Goal: Information Seeking & Learning: Learn about a topic

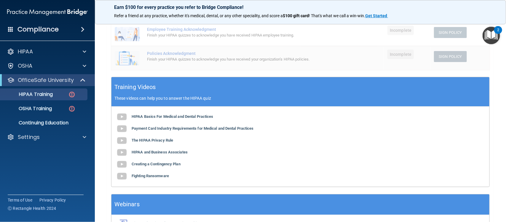
scroll to position [173, 0]
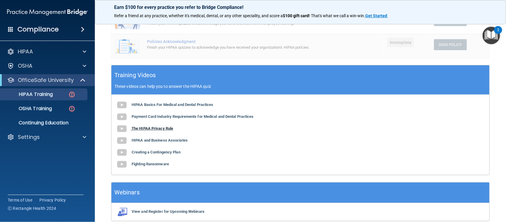
click at [157, 130] on b "The HIPAA Privacy Rule" at bounding box center [153, 128] width 42 height 4
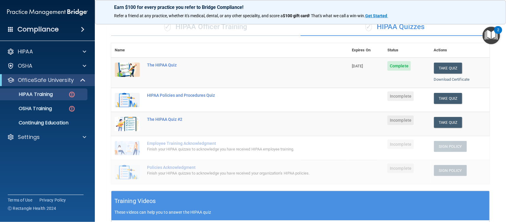
scroll to position [47, 0]
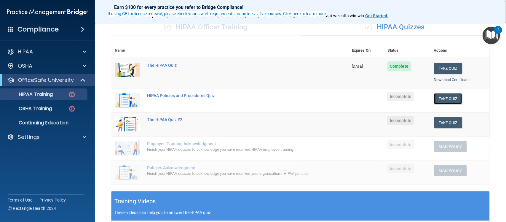
click at [442, 97] on button "Take Quiz" at bounding box center [448, 98] width 28 height 11
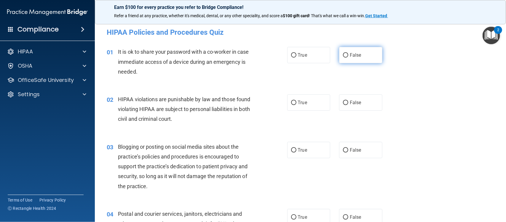
click at [350, 60] on label "False" at bounding box center [360, 55] width 43 height 16
click at [348, 58] on input "False" at bounding box center [345, 55] width 5 height 4
radio input "true"
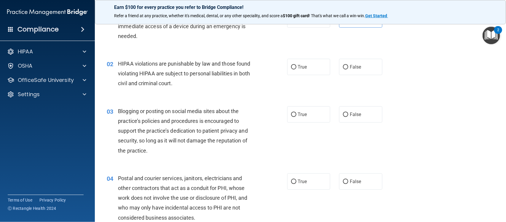
scroll to position [36, 0]
click at [301, 68] on span "True" at bounding box center [302, 66] width 9 height 6
click at [297, 68] on input "True" at bounding box center [293, 66] width 5 height 4
radio input "true"
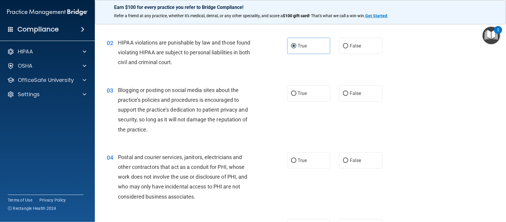
scroll to position [56, 0]
click at [292, 94] on input "True" at bounding box center [293, 94] width 5 height 4
radio input "true"
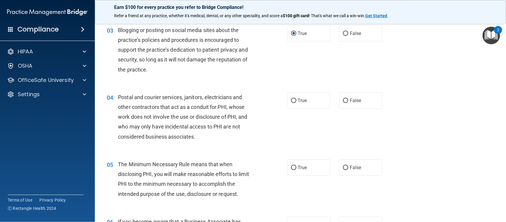
scroll to position [119, 0]
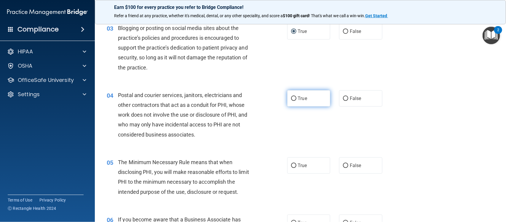
click at [305, 104] on label "True" at bounding box center [308, 98] width 43 height 16
click at [297, 101] on input "True" at bounding box center [293, 98] width 5 height 4
radio input "true"
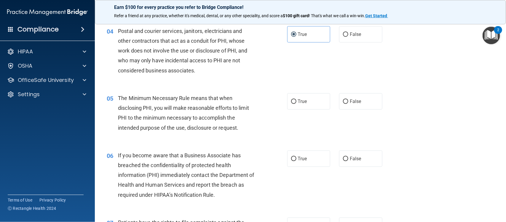
scroll to position [188, 0]
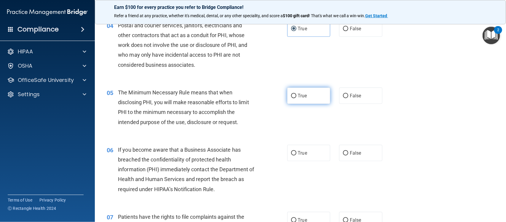
click at [303, 95] on span "True" at bounding box center [302, 96] width 9 height 6
click at [297, 95] on input "True" at bounding box center [293, 96] width 5 height 4
radio input "true"
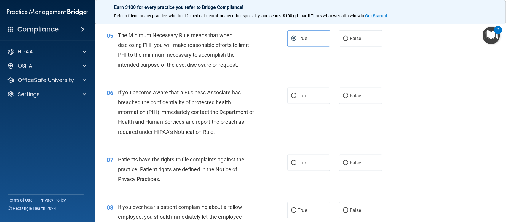
scroll to position [271, 0]
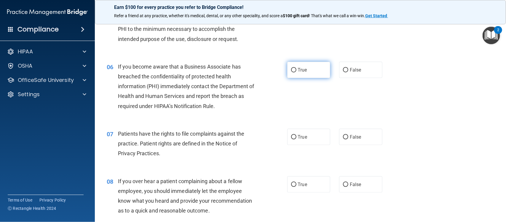
click at [305, 70] on label "True" at bounding box center [308, 70] width 43 height 16
click at [297, 70] on input "True" at bounding box center [293, 70] width 5 height 4
radio input "true"
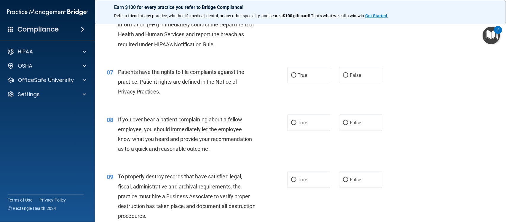
scroll to position [334, 0]
click at [310, 73] on label "True" at bounding box center [308, 74] width 43 height 16
click at [297, 73] on input "True" at bounding box center [293, 74] width 5 height 4
radio input "true"
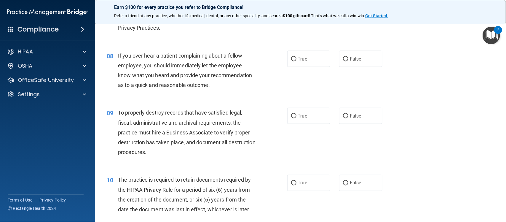
scroll to position [397, 0]
click at [304, 61] on span "True" at bounding box center [302, 58] width 9 height 6
click at [297, 61] on input "True" at bounding box center [293, 58] width 5 height 4
radio input "true"
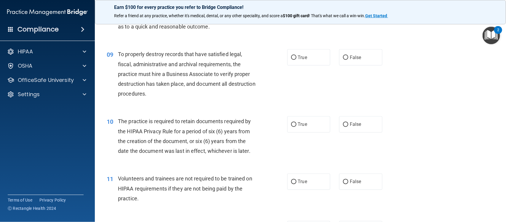
scroll to position [455, 0]
click at [306, 57] on label "True" at bounding box center [308, 57] width 43 height 16
click at [297, 57] on input "True" at bounding box center [293, 57] width 5 height 4
radio input "true"
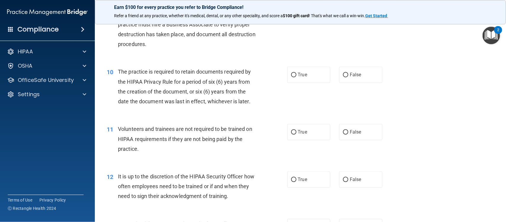
scroll to position [506, 0]
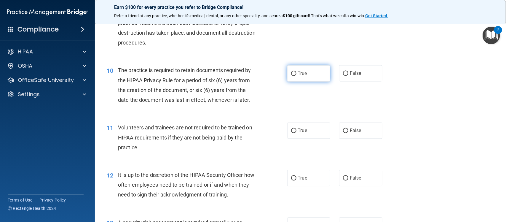
click at [303, 76] on span "True" at bounding box center [302, 74] width 9 height 6
click at [297, 76] on input "True" at bounding box center [293, 73] width 5 height 4
radio input "true"
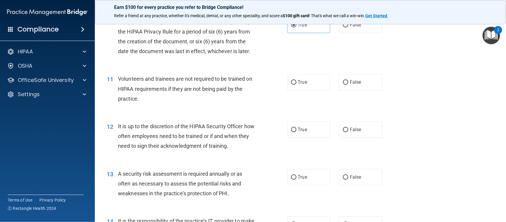
scroll to position [555, 0]
click at [346, 86] on label "False" at bounding box center [360, 82] width 43 height 16
click at [346, 84] on input "False" at bounding box center [345, 82] width 5 height 4
radio input "true"
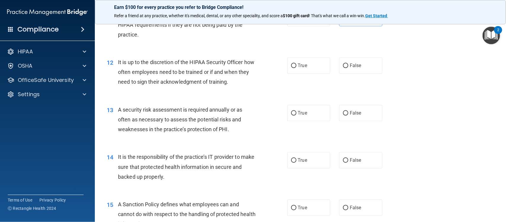
scroll to position [619, 0]
click at [297, 70] on label "True" at bounding box center [308, 65] width 43 height 16
click at [297, 68] on input "True" at bounding box center [293, 65] width 5 height 4
radio input "true"
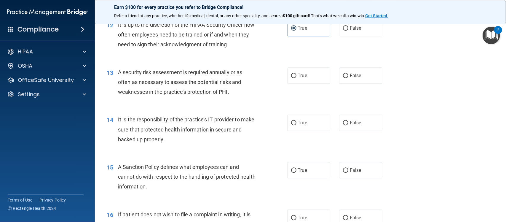
scroll to position [664, 0]
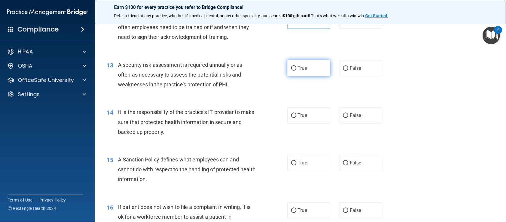
click at [299, 72] on label "True" at bounding box center [308, 68] width 43 height 16
click at [297, 71] on input "True" at bounding box center [293, 68] width 5 height 4
radio input "true"
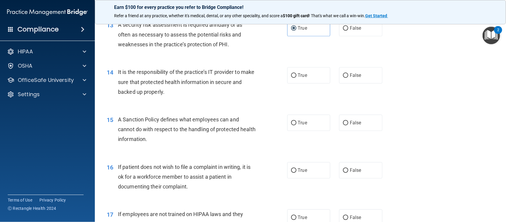
scroll to position [710, 0]
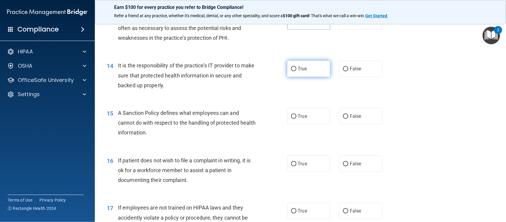
click at [300, 70] on span "True" at bounding box center [302, 69] width 9 height 6
click at [297, 70] on input "True" at bounding box center [293, 69] width 5 height 4
radio input "true"
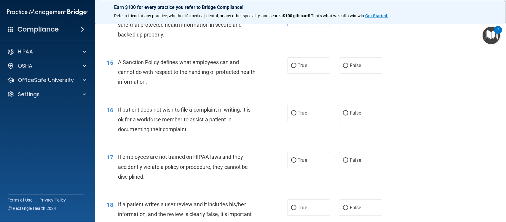
scroll to position [765, 0]
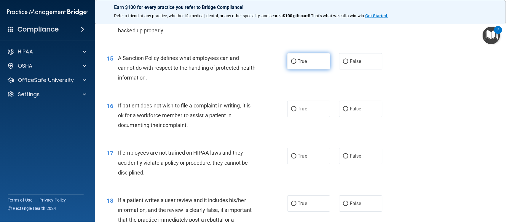
click at [305, 65] on label "True" at bounding box center [308, 61] width 43 height 16
click at [297, 64] on input "True" at bounding box center [293, 61] width 5 height 4
radio input "true"
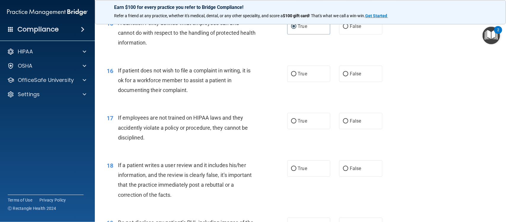
scroll to position [801, 0]
click at [351, 75] on span "False" at bounding box center [356, 73] width 12 height 6
click at [348, 75] on input "False" at bounding box center [345, 73] width 5 height 4
radio input "true"
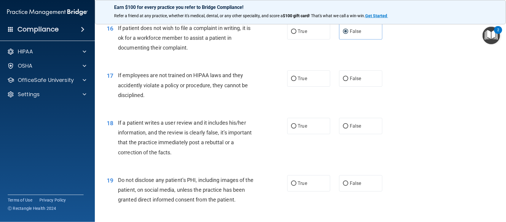
scroll to position [843, 0]
click at [350, 80] on span "False" at bounding box center [356, 78] width 12 height 6
click at [347, 80] on input "False" at bounding box center [345, 78] width 5 height 4
radio input "true"
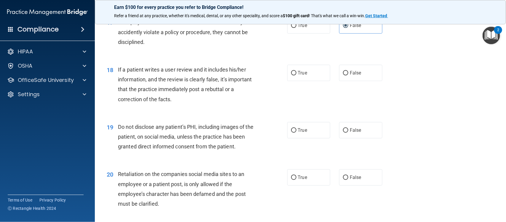
scroll to position [896, 0]
click at [359, 72] on label "False" at bounding box center [360, 72] width 43 height 16
click at [348, 72] on input "False" at bounding box center [345, 73] width 5 height 4
radio input "true"
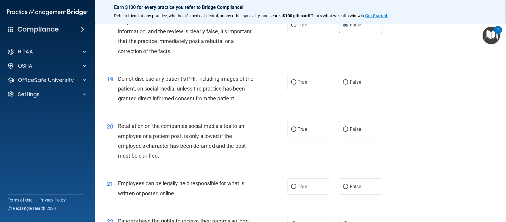
scroll to position [944, 0]
click at [299, 87] on label "True" at bounding box center [308, 82] width 43 height 16
click at [297, 84] on input "True" at bounding box center [293, 82] width 5 height 4
radio input "true"
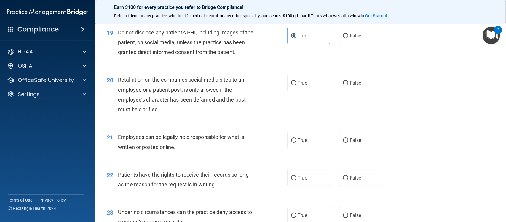
scroll to position [995, 0]
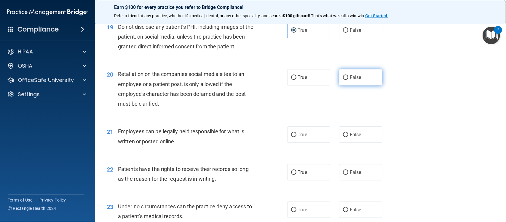
click at [348, 83] on label "False" at bounding box center [360, 77] width 43 height 16
click at [348, 80] on input "False" at bounding box center [345, 77] width 5 height 4
radio input "true"
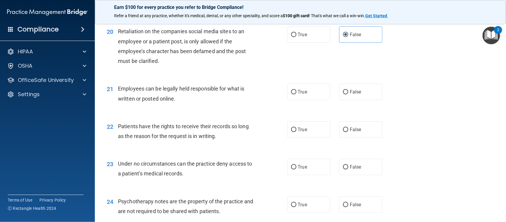
scroll to position [1038, 0]
click at [308, 95] on label "True" at bounding box center [308, 91] width 43 height 16
click at [297, 94] on input "True" at bounding box center [293, 92] width 5 height 4
radio input "true"
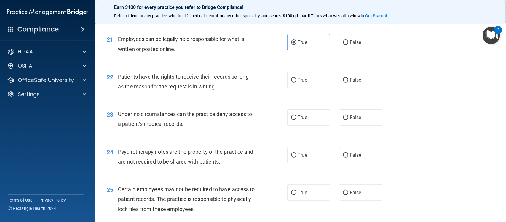
scroll to position [1089, 0]
click at [308, 82] on label "True" at bounding box center [308, 79] width 43 height 16
click at [297, 81] on input "True" at bounding box center [293, 79] width 5 height 4
radio input "true"
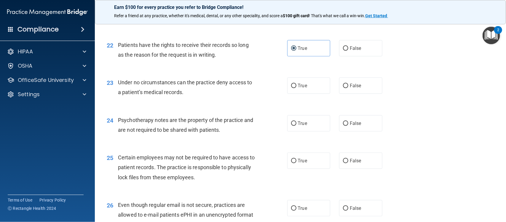
scroll to position [1124, 0]
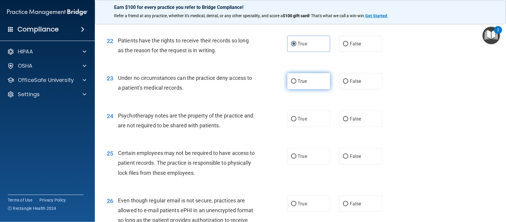
click at [308, 87] on label "True" at bounding box center [308, 81] width 43 height 16
click at [297, 84] on input "True" at bounding box center [293, 81] width 5 height 4
radio input "true"
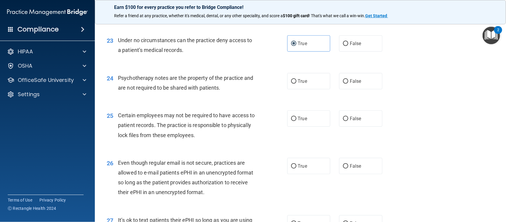
scroll to position [1162, 0]
click at [349, 84] on label "False" at bounding box center [360, 80] width 43 height 16
click at [348, 83] on input "False" at bounding box center [345, 80] width 5 height 4
radio input "true"
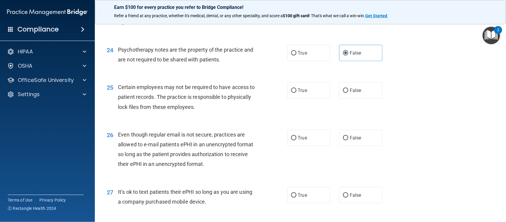
scroll to position [1191, 0]
click at [302, 94] on label "True" at bounding box center [308, 89] width 43 height 16
click at [297, 92] on input "True" at bounding box center [293, 89] width 5 height 4
radio input "true"
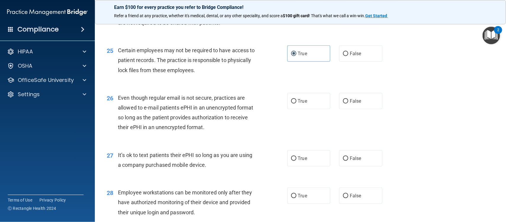
scroll to position [1241, 0]
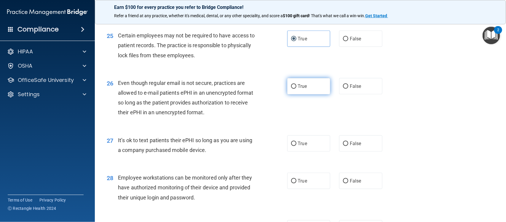
click at [307, 85] on label "True" at bounding box center [308, 86] width 43 height 16
click at [297, 85] on input "True" at bounding box center [293, 86] width 5 height 4
radio input "true"
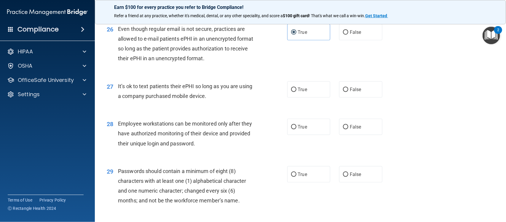
scroll to position [1296, 0]
click at [346, 91] on label "False" at bounding box center [360, 89] width 43 height 16
click at [346, 91] on input "False" at bounding box center [345, 89] width 5 height 4
radio input "true"
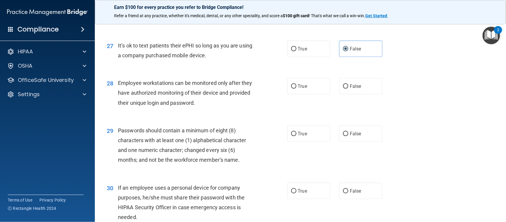
scroll to position [1336, 0]
click at [314, 90] on label "True" at bounding box center [308, 85] width 43 height 16
click at [297, 88] on input "True" at bounding box center [293, 86] width 5 height 4
radio input "true"
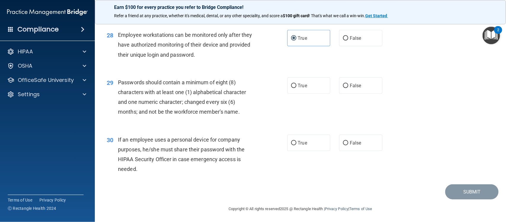
scroll to position [1385, 0]
click at [299, 84] on span "True" at bounding box center [302, 85] width 9 height 6
click at [297, 84] on input "True" at bounding box center [293, 85] width 5 height 4
radio input "true"
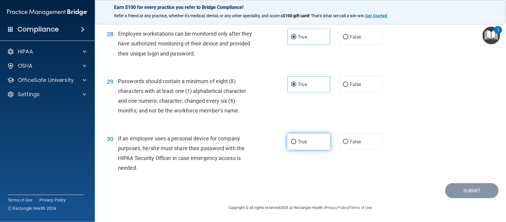
click at [306, 144] on label "True" at bounding box center [308, 141] width 43 height 16
click at [297, 144] on input "True" at bounding box center [293, 142] width 5 height 4
radio input "true"
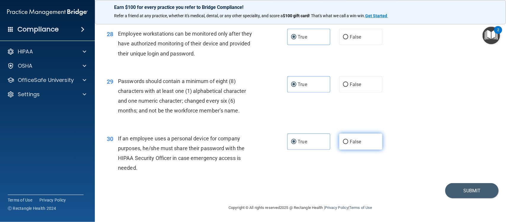
click at [362, 143] on label "False" at bounding box center [360, 141] width 43 height 16
click at [348, 143] on input "False" at bounding box center [345, 142] width 5 height 4
radio input "true"
radio input "false"
click at [462, 192] on button "Submit" at bounding box center [471, 190] width 53 height 15
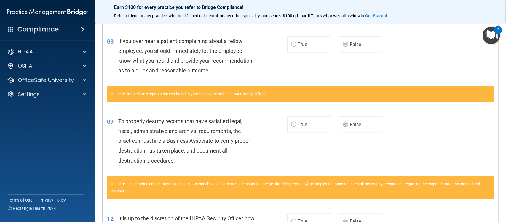
scroll to position [322, 0]
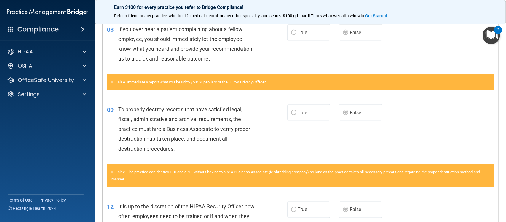
drag, startPoint x: 321, startPoint y: 155, endPoint x: 322, endPoint y: 152, distance: 3.2
click at [322, 152] on div "09 To properly destroy records that have satisfied legal, fiscal, administrativ…" at bounding box center [301, 130] width 396 height 67
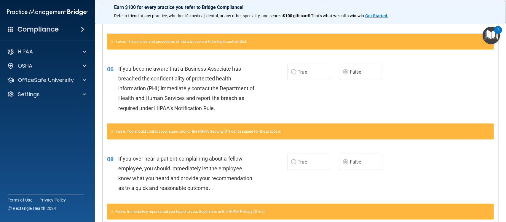
scroll to position [0, 0]
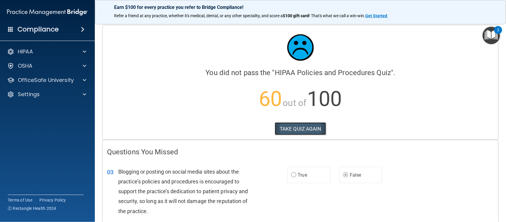
click at [304, 128] on button "TAKE QUIZ AGAIN" at bounding box center [300, 128] width 51 height 13
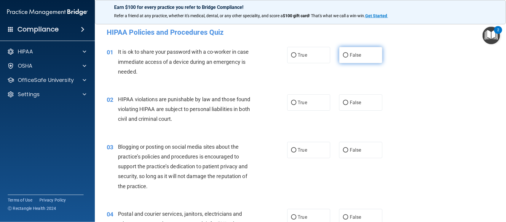
click at [353, 55] on span "False" at bounding box center [356, 55] width 12 height 6
click at [348, 55] on input "False" at bounding box center [345, 55] width 5 height 4
radio input "true"
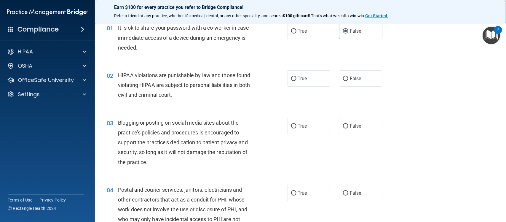
scroll to position [24, 0]
click at [305, 82] on label "True" at bounding box center [308, 78] width 43 height 16
click at [297, 81] on input "True" at bounding box center [293, 78] width 5 height 4
radio input "true"
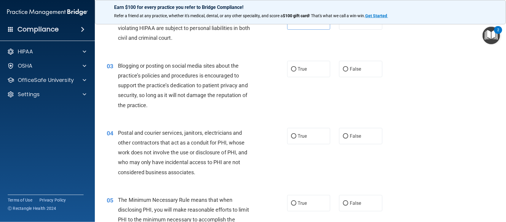
scroll to position [88, 0]
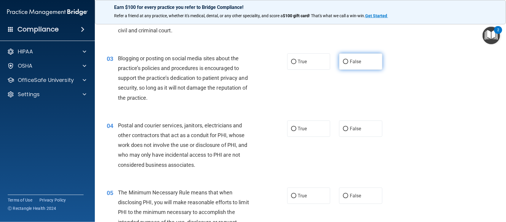
click at [351, 63] on span "False" at bounding box center [356, 62] width 12 height 6
click at [348, 63] on input "False" at bounding box center [345, 62] width 5 height 4
radio input "true"
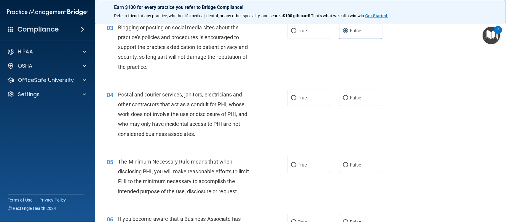
scroll to position [120, 0]
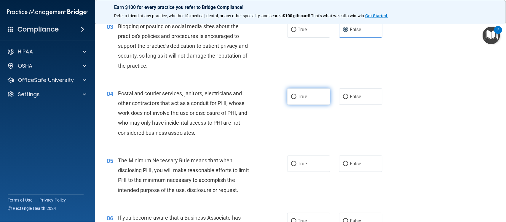
click at [309, 99] on label "True" at bounding box center [308, 96] width 43 height 16
click at [297, 99] on input "True" at bounding box center [293, 97] width 5 height 4
radio input "true"
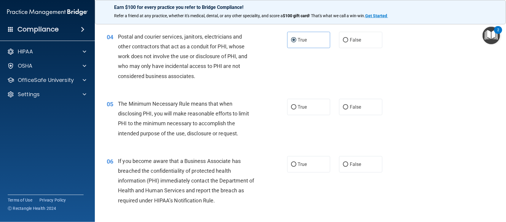
scroll to position [177, 0]
click at [295, 103] on label "True" at bounding box center [308, 106] width 43 height 16
click at [295, 105] on input "True" at bounding box center [293, 107] width 5 height 4
radio input "true"
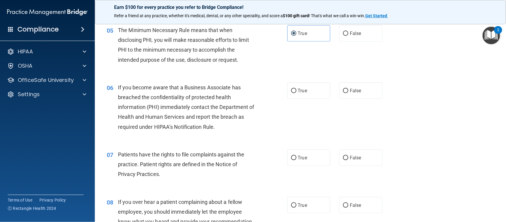
scroll to position [251, 0]
click at [349, 94] on label "False" at bounding box center [360, 90] width 43 height 16
click at [348, 93] on input "False" at bounding box center [345, 90] width 5 height 4
radio input "true"
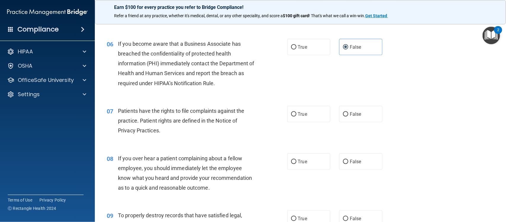
scroll to position [297, 0]
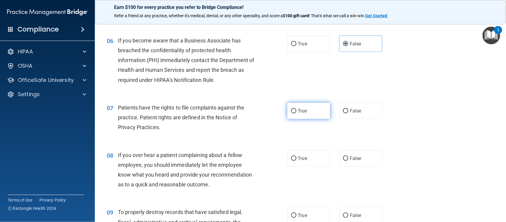
click at [303, 117] on label "True" at bounding box center [308, 111] width 43 height 16
click at [297, 113] on input "True" at bounding box center [293, 111] width 5 height 4
radio input "true"
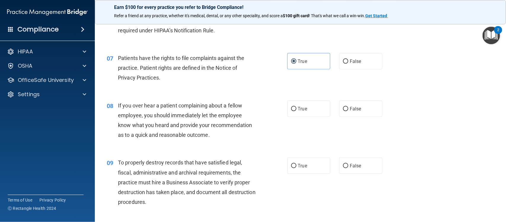
scroll to position [347, 0]
click at [339, 113] on label "False" at bounding box center [360, 108] width 43 height 16
click at [343, 111] on input "False" at bounding box center [345, 108] width 5 height 4
radio input "true"
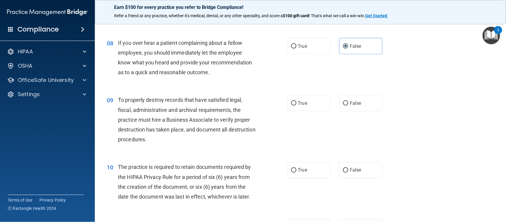
scroll to position [411, 0]
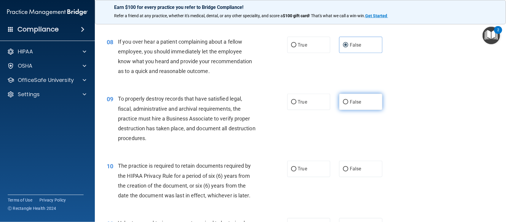
click at [350, 103] on span "False" at bounding box center [356, 102] width 12 height 6
click at [348, 103] on input "False" at bounding box center [345, 102] width 5 height 4
radio input "true"
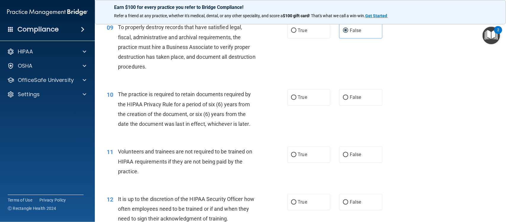
scroll to position [482, 0]
click at [303, 103] on label "True" at bounding box center [308, 97] width 43 height 16
click at [297, 100] on input "True" at bounding box center [293, 97] width 5 height 4
radio input "true"
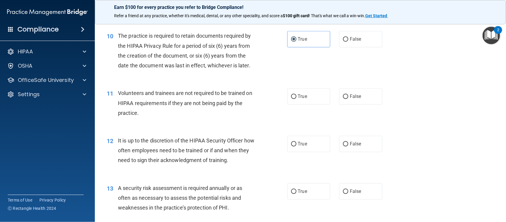
scroll to position [542, 0]
click at [349, 100] on label "False" at bounding box center [360, 95] width 43 height 16
click at [348, 98] on input "False" at bounding box center [345, 95] width 5 height 4
radio input "true"
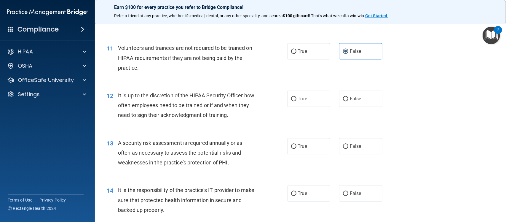
scroll to position [586, 0]
click at [352, 101] on span "False" at bounding box center [356, 98] width 12 height 6
click at [348, 101] on input "False" at bounding box center [345, 98] width 5 height 4
radio input "true"
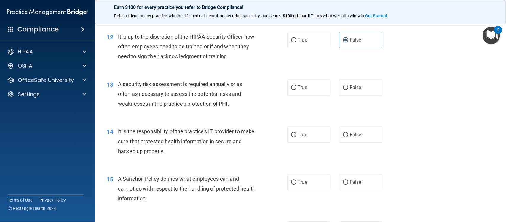
scroll to position [646, 0]
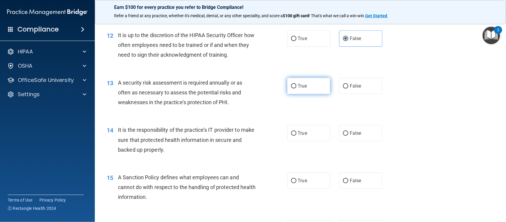
click at [310, 89] on label "True" at bounding box center [308, 86] width 43 height 16
click at [297, 88] on input "True" at bounding box center [293, 86] width 5 height 4
radio input "true"
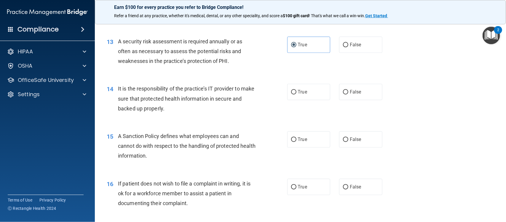
scroll to position [690, 0]
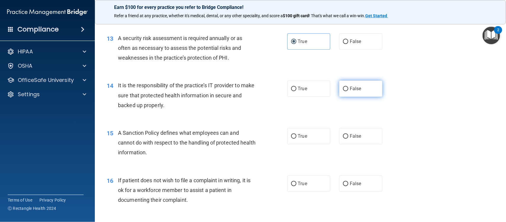
click at [354, 89] on span "False" at bounding box center [356, 89] width 12 height 6
click at [348, 89] on input "False" at bounding box center [345, 89] width 5 height 4
radio input "true"
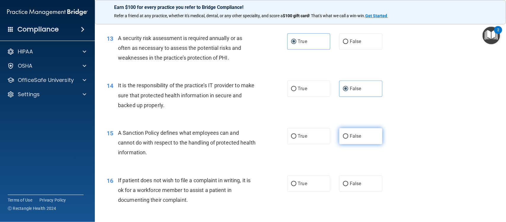
click at [356, 131] on label "False" at bounding box center [360, 136] width 43 height 16
click at [348, 134] on input "False" at bounding box center [345, 136] width 5 height 4
radio input "true"
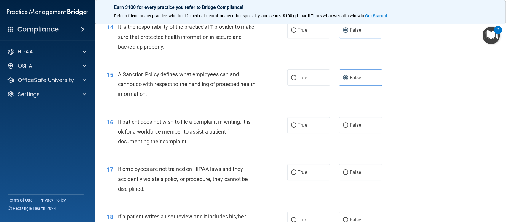
scroll to position [751, 0]
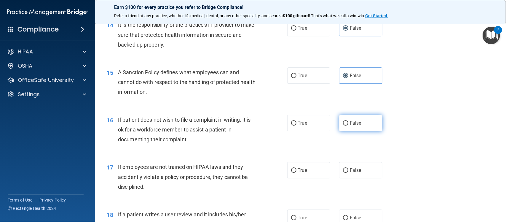
click at [347, 128] on label "False" at bounding box center [360, 123] width 43 height 16
click at [347, 125] on input "False" at bounding box center [345, 123] width 5 height 4
radio input "true"
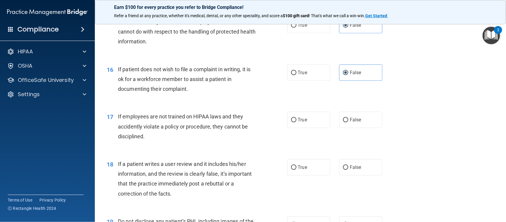
scroll to position [803, 0]
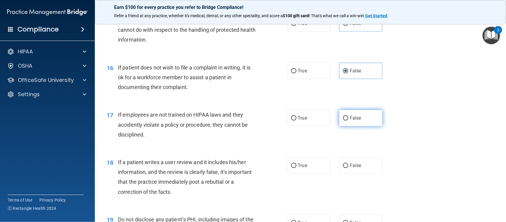
click at [352, 116] on span "False" at bounding box center [356, 118] width 12 height 6
click at [348, 116] on input "False" at bounding box center [345, 118] width 5 height 4
radio input "true"
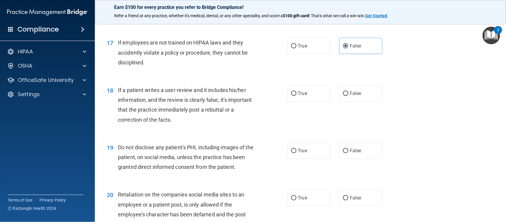
scroll to position [876, 0]
click at [343, 95] on input "False" at bounding box center [345, 93] width 5 height 4
radio input "true"
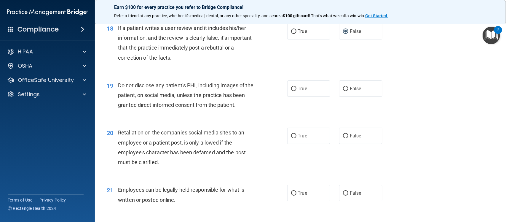
scroll to position [937, 0]
click at [298, 87] on span "True" at bounding box center [302, 88] width 9 height 6
click at [297, 87] on input "True" at bounding box center [293, 88] width 5 height 4
radio input "true"
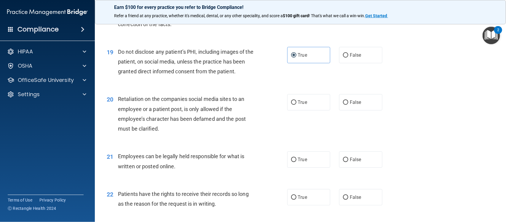
scroll to position [979, 0]
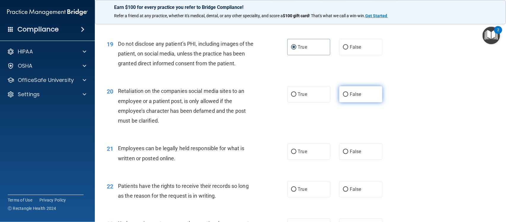
click at [350, 97] on span "False" at bounding box center [356, 94] width 12 height 6
click at [348, 97] on input "False" at bounding box center [345, 94] width 5 height 4
radio input "true"
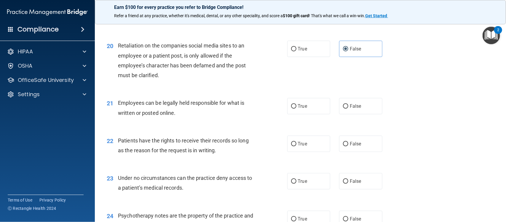
scroll to position [1024, 0]
click at [306, 110] on label "True" at bounding box center [308, 105] width 43 height 16
click at [297, 108] on input "True" at bounding box center [293, 105] width 5 height 4
radio input "true"
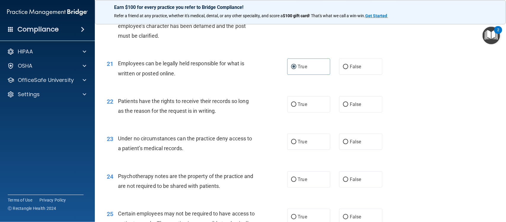
scroll to position [1069, 0]
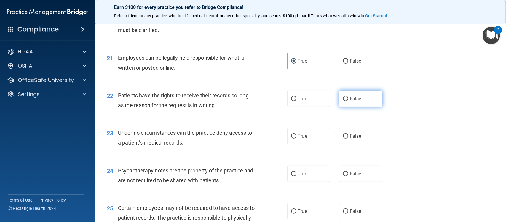
click at [350, 103] on label "False" at bounding box center [360, 98] width 43 height 16
click at [348, 101] on input "False" at bounding box center [345, 99] width 5 height 4
radio input "true"
click at [350, 138] on span "False" at bounding box center [356, 136] width 12 height 6
click at [348, 138] on input "False" at bounding box center [345, 136] width 5 height 4
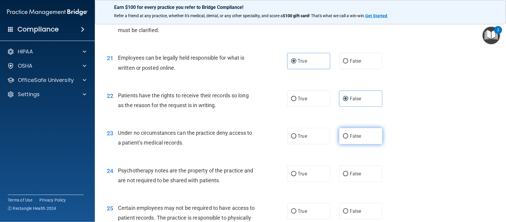
radio input "true"
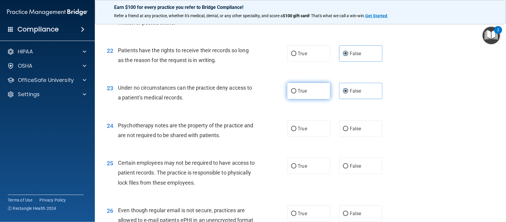
scroll to position [1114, 0]
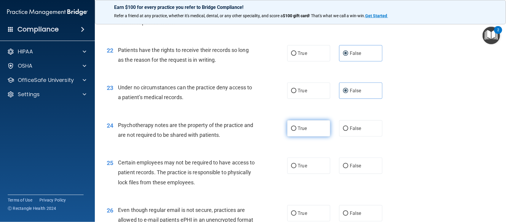
click at [308, 136] on label "True" at bounding box center [308, 128] width 43 height 16
click at [297, 131] on input "True" at bounding box center [293, 128] width 5 height 4
radio input "true"
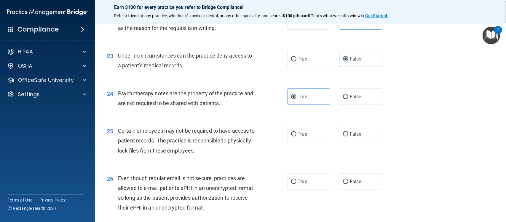
scroll to position [1146, 0]
click at [307, 138] on label "True" at bounding box center [308, 133] width 43 height 16
click at [297, 136] on input "True" at bounding box center [293, 134] width 5 height 4
radio input "true"
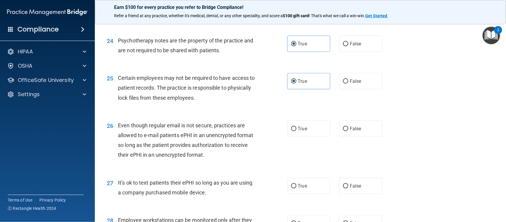
scroll to position [1200, 0]
click at [300, 132] on label "True" at bounding box center [308, 127] width 43 height 16
click at [297, 130] on input "True" at bounding box center [293, 128] width 5 height 4
radio input "true"
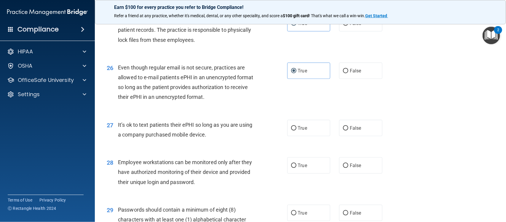
scroll to position [1258, 0]
click at [339, 130] on label "False" at bounding box center [360, 127] width 43 height 16
click at [343, 129] on input "False" at bounding box center [345, 127] width 5 height 4
radio input "true"
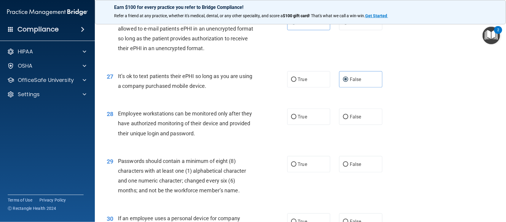
scroll to position [1308, 0]
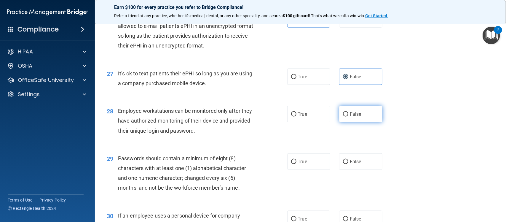
click at [362, 114] on label "False" at bounding box center [360, 114] width 43 height 16
click at [348, 114] on input "False" at bounding box center [345, 114] width 5 height 4
radio input "true"
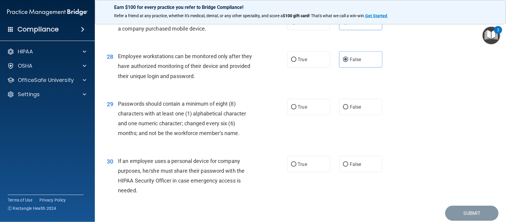
scroll to position [1364, 0]
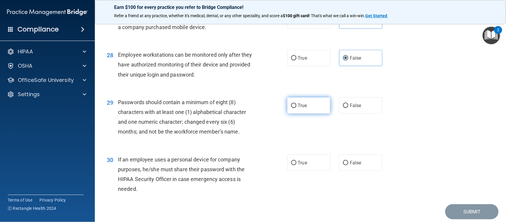
click at [305, 109] on label "True" at bounding box center [308, 105] width 43 height 16
click at [297, 108] on input "True" at bounding box center [293, 105] width 5 height 4
radio input "true"
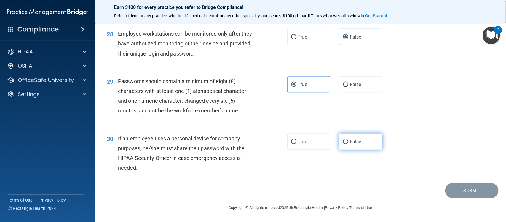
click at [350, 141] on span "False" at bounding box center [356, 142] width 12 height 6
click at [346, 141] on input "False" at bounding box center [345, 142] width 5 height 4
radio input "true"
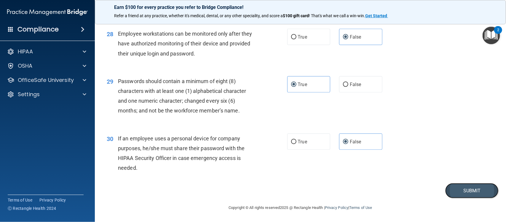
click at [461, 192] on button "Submit" at bounding box center [471, 190] width 53 height 15
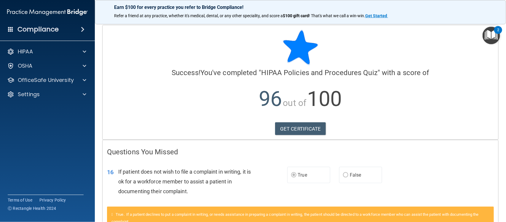
scroll to position [43, 0]
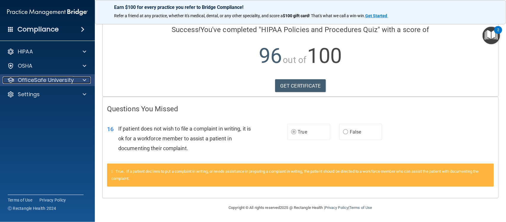
click at [76, 77] on div at bounding box center [83, 80] width 15 height 7
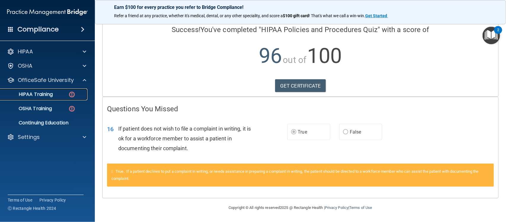
click at [52, 94] on p "HIPAA Training" at bounding box center [28, 94] width 49 height 6
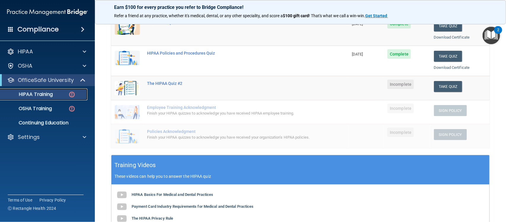
scroll to position [89, 0]
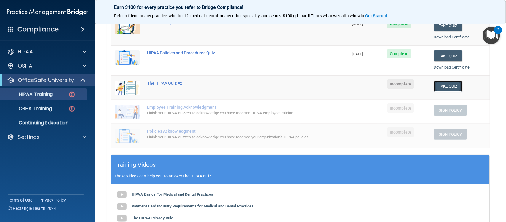
click at [447, 87] on button "Take Quiz" at bounding box center [448, 86] width 28 height 11
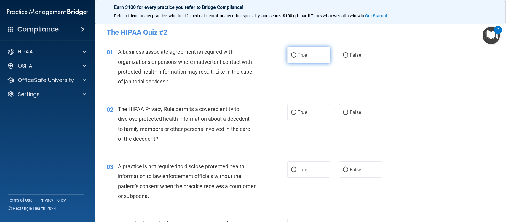
click at [298, 53] on span "True" at bounding box center [302, 55] width 9 height 6
click at [297, 53] on input "True" at bounding box center [293, 55] width 5 height 4
radio input "true"
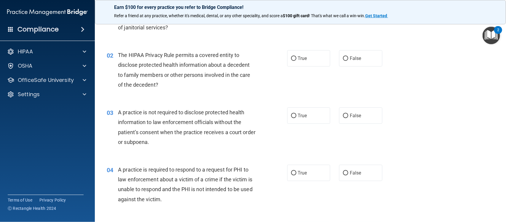
scroll to position [54, 0]
click at [307, 65] on label "True" at bounding box center [308, 58] width 43 height 16
click at [297, 60] on input "True" at bounding box center [293, 58] width 5 height 4
radio input "true"
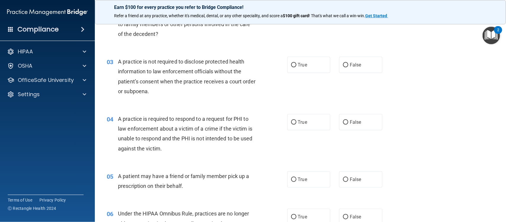
scroll to position [107, 0]
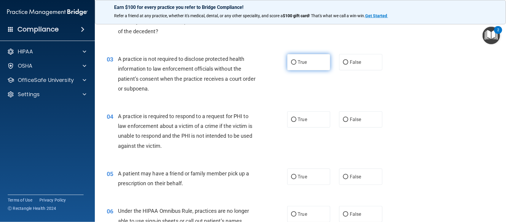
click at [298, 66] on label "True" at bounding box center [308, 62] width 43 height 16
click at [297, 65] on input "True" at bounding box center [293, 62] width 5 height 4
radio input "true"
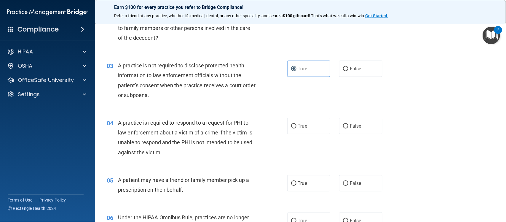
scroll to position [100, 0]
click at [343, 71] on input "False" at bounding box center [345, 69] width 5 height 4
radio input "true"
radio input "false"
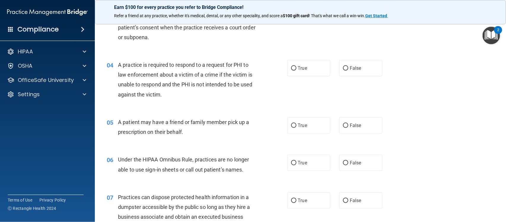
scroll to position [159, 0]
click at [313, 69] on label "True" at bounding box center [308, 67] width 43 height 16
click at [297, 69] on input "True" at bounding box center [293, 68] width 5 height 4
radio input "true"
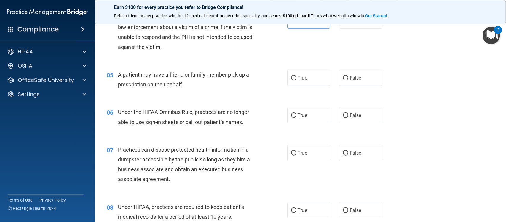
scroll to position [210, 0]
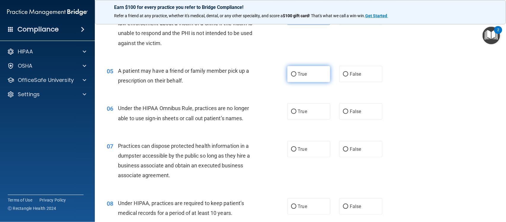
click at [304, 76] on span "True" at bounding box center [302, 74] width 9 height 6
click at [297, 76] on input "True" at bounding box center [293, 74] width 5 height 4
radio input "true"
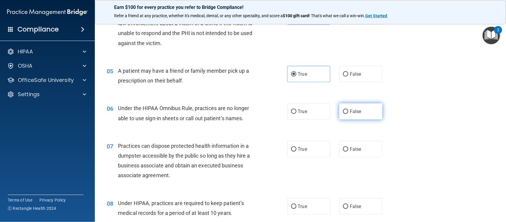
click at [340, 108] on label "False" at bounding box center [360, 111] width 43 height 16
click at [343, 109] on input "False" at bounding box center [345, 111] width 5 height 4
radio input "true"
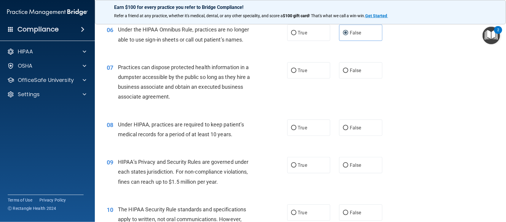
scroll to position [289, 0]
click at [343, 71] on input "False" at bounding box center [345, 70] width 5 height 4
radio input "true"
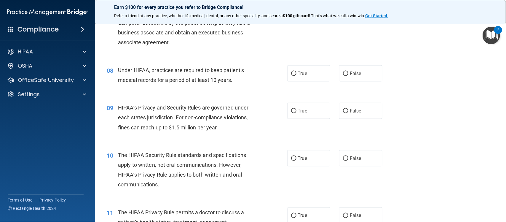
scroll to position [344, 0]
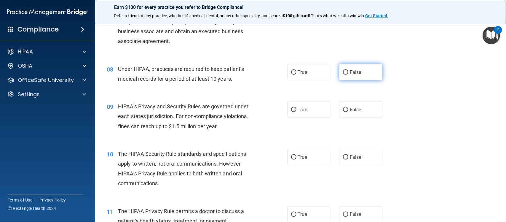
click at [343, 73] on input "False" at bounding box center [345, 72] width 5 height 4
radio input "true"
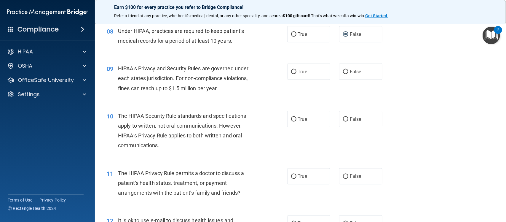
scroll to position [383, 0]
click at [312, 76] on label "True" at bounding box center [308, 71] width 43 height 16
click at [297, 73] on input "True" at bounding box center [293, 71] width 5 height 4
radio input "true"
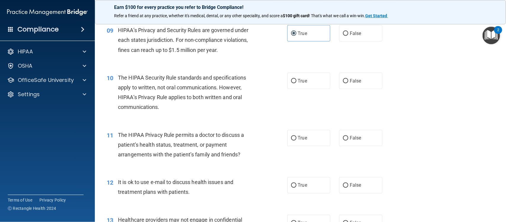
scroll to position [423, 0]
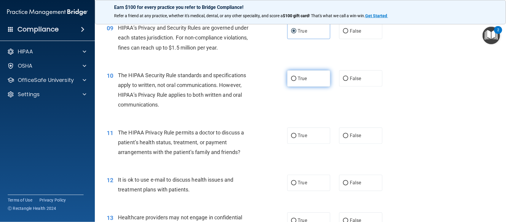
click at [315, 77] on label "True" at bounding box center [308, 78] width 43 height 16
click at [297, 77] on input "True" at bounding box center [293, 79] width 5 height 4
radio input "true"
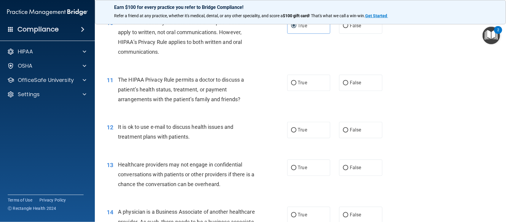
scroll to position [478, 0]
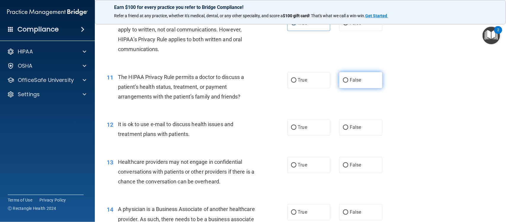
click at [352, 78] on span "False" at bounding box center [356, 80] width 12 height 6
click at [348, 78] on input "False" at bounding box center [345, 80] width 5 height 4
radio input "true"
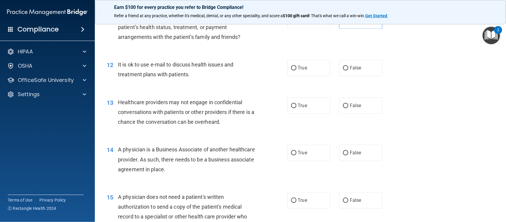
scroll to position [539, 0]
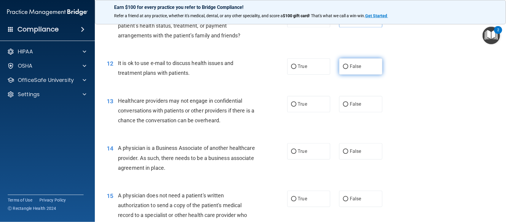
click at [343, 66] on input "False" at bounding box center [345, 66] width 5 height 4
radio input "true"
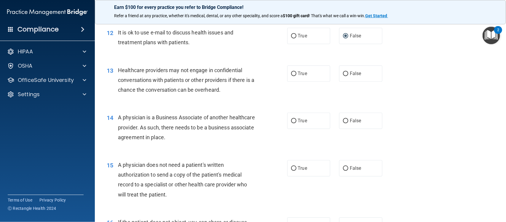
scroll to position [570, 0]
click at [298, 72] on span "True" at bounding box center [302, 73] width 9 height 6
click at [295, 72] on input "True" at bounding box center [293, 73] width 5 height 4
radio input "true"
click at [353, 117] on label "False" at bounding box center [360, 120] width 43 height 16
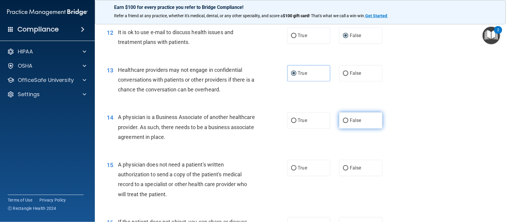
click at [348, 118] on input "False" at bounding box center [345, 120] width 5 height 4
radio input "true"
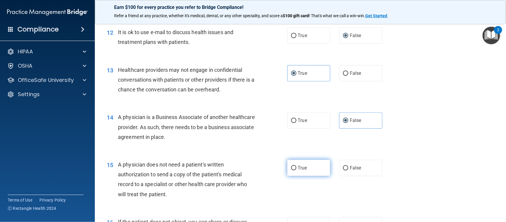
click at [299, 163] on label "True" at bounding box center [308, 168] width 43 height 16
click at [297, 166] on input "True" at bounding box center [293, 168] width 5 height 4
radio input "true"
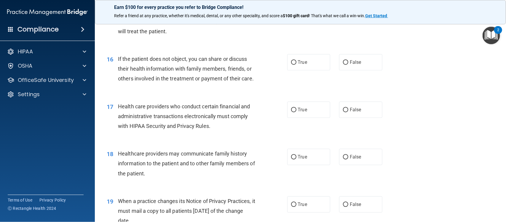
scroll to position [733, 0]
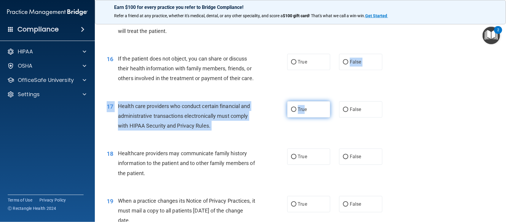
drag, startPoint x: 311, startPoint y: 61, endPoint x: 301, endPoint y: 116, distance: 55.8
click at [301, 116] on div "01 A business associate agreement is required with organizations or persons whe…" at bounding box center [300, 16] width 396 height 1420
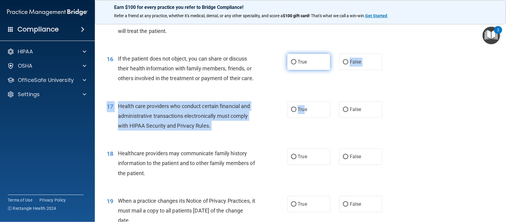
click at [313, 64] on label "True" at bounding box center [308, 62] width 43 height 16
click at [297, 64] on input "True" at bounding box center [293, 62] width 5 height 4
radio input "true"
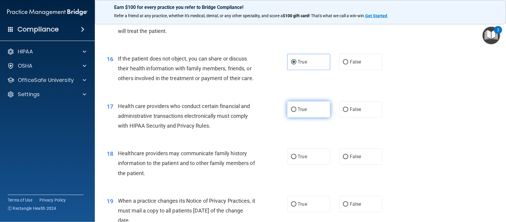
click at [300, 112] on span "True" at bounding box center [302, 109] width 9 height 6
click at [297, 112] on input "True" at bounding box center [293, 109] width 5 height 4
radio input "true"
click at [298, 159] on span "True" at bounding box center [302, 157] width 9 height 6
click at [297, 159] on input "True" at bounding box center [293, 156] width 5 height 4
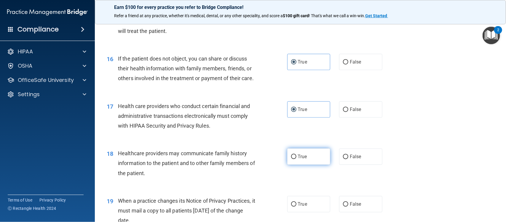
radio input "true"
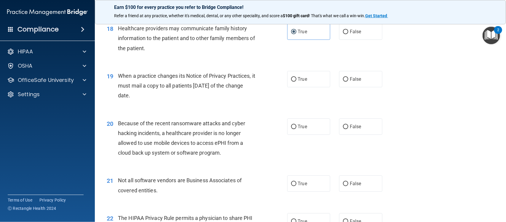
scroll to position [858, 0]
click at [350, 85] on label "False" at bounding box center [360, 78] width 43 height 16
click at [348, 81] on input "False" at bounding box center [345, 79] width 5 height 4
radio input "true"
click at [293, 128] on input "True" at bounding box center [293, 126] width 5 height 4
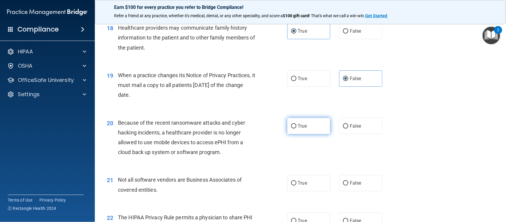
radio input "true"
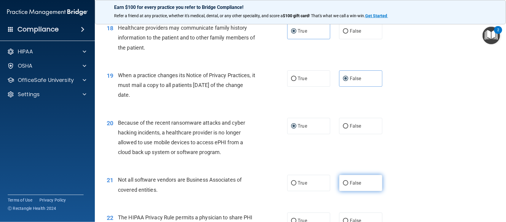
click at [343, 185] on input "False" at bounding box center [345, 183] width 5 height 4
radio input "true"
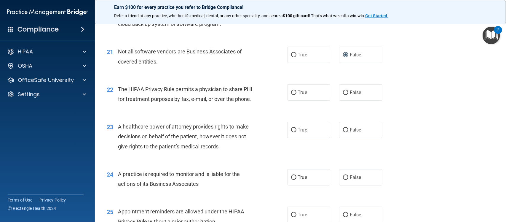
scroll to position [1003, 0]
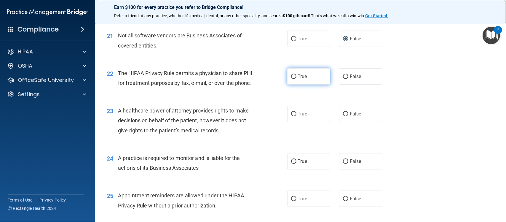
click at [299, 79] on span "True" at bounding box center [302, 77] width 9 height 6
click at [297, 79] on input "True" at bounding box center [293, 76] width 5 height 4
radio input "true"
click at [302, 117] on span "True" at bounding box center [302, 114] width 9 height 6
click at [297, 116] on input "True" at bounding box center [293, 114] width 5 height 4
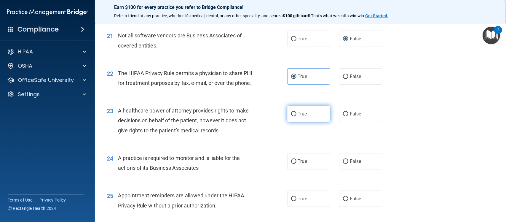
radio input "true"
click at [342, 83] on label "False" at bounding box center [360, 76] width 43 height 16
click at [343, 79] on input "False" at bounding box center [345, 76] width 5 height 4
radio input "true"
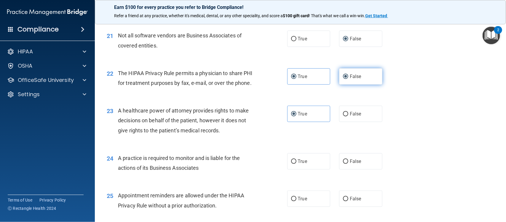
radio input "false"
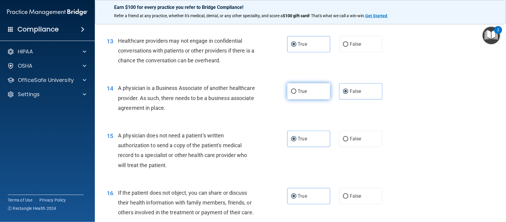
scroll to position [599, 0]
click at [317, 93] on label "True" at bounding box center [308, 91] width 43 height 16
click at [297, 93] on input "True" at bounding box center [293, 91] width 5 height 4
radio input "true"
radio input "false"
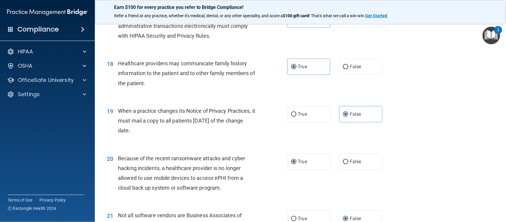
scroll to position [823, 0]
click at [355, 69] on span "False" at bounding box center [356, 66] width 12 height 6
click at [348, 69] on input "False" at bounding box center [345, 66] width 5 height 4
radio input "true"
radio input "false"
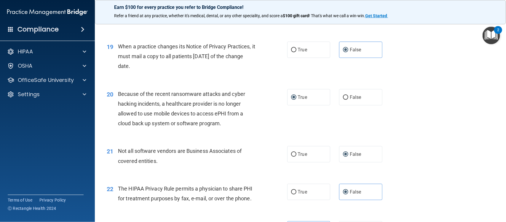
scroll to position [898, 0]
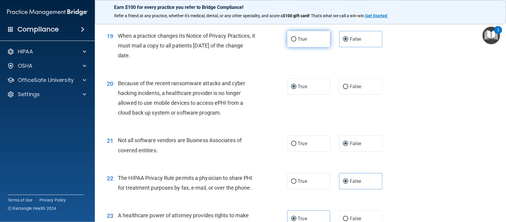
click at [301, 47] on label "True" at bounding box center [308, 39] width 43 height 16
click at [297, 42] on input "True" at bounding box center [293, 39] width 5 height 4
radio input "true"
radio input "false"
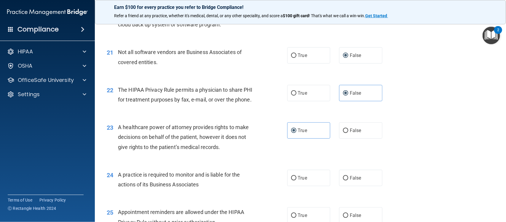
scroll to position [986, 0]
click at [308, 63] on label "True" at bounding box center [308, 55] width 43 height 16
click at [297, 58] on input "True" at bounding box center [293, 55] width 5 height 4
radio input "true"
radio input "false"
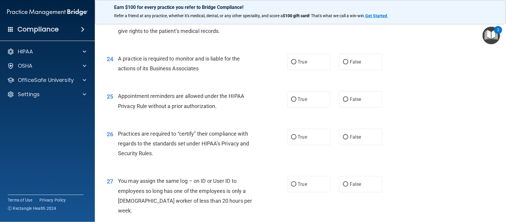
scroll to position [1102, 0]
click at [304, 64] on span "True" at bounding box center [302, 62] width 9 height 6
click at [297, 64] on input "True" at bounding box center [293, 62] width 5 height 4
radio input "true"
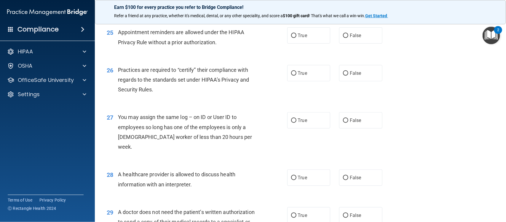
scroll to position [1172, 0]
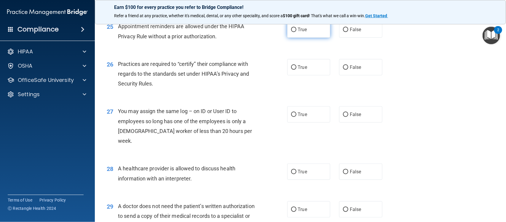
click at [302, 38] on label "True" at bounding box center [308, 29] width 43 height 16
click at [297, 32] on input "True" at bounding box center [293, 30] width 5 height 4
radio input "true"
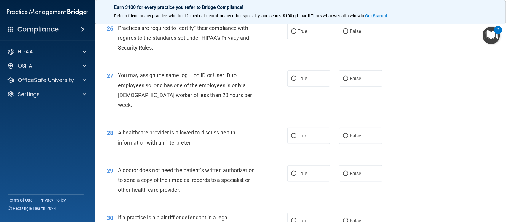
scroll to position [1208, 0]
click at [306, 37] on label "True" at bounding box center [308, 31] width 43 height 16
click at [297, 34] on input "True" at bounding box center [293, 31] width 5 height 4
radio input "true"
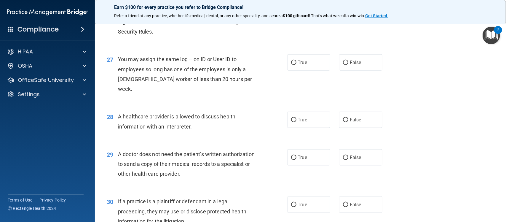
scroll to position [1229, 0]
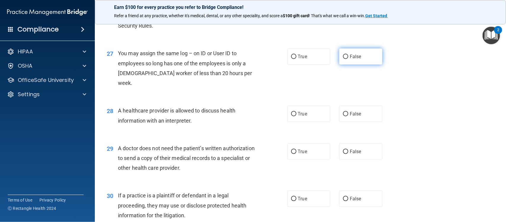
click at [357, 65] on label "False" at bounding box center [360, 56] width 43 height 16
click at [348, 59] on input "False" at bounding box center [345, 57] width 5 height 4
radio input "true"
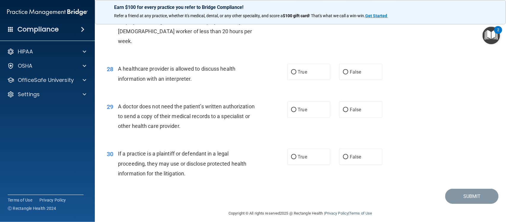
scroll to position [1277, 0]
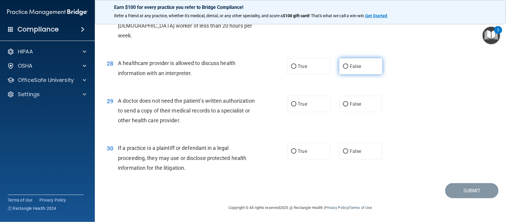
click at [346, 68] on label "False" at bounding box center [360, 66] width 43 height 16
click at [346, 68] on input "False" at bounding box center [345, 66] width 5 height 4
radio input "true"
click at [307, 105] on label "True" at bounding box center [308, 104] width 43 height 16
click at [297, 105] on input "True" at bounding box center [293, 104] width 5 height 4
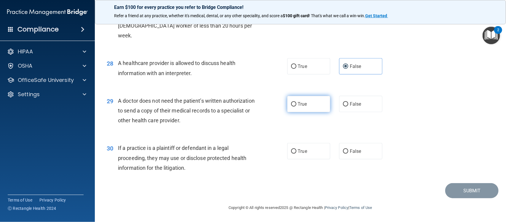
radio input "true"
click at [310, 157] on label "True" at bounding box center [308, 151] width 43 height 16
click at [297, 154] on input "True" at bounding box center [293, 151] width 5 height 4
radio input "true"
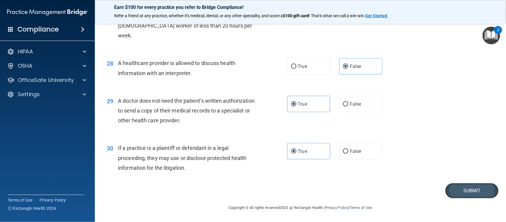
click at [457, 192] on button "Submit" at bounding box center [471, 190] width 53 height 15
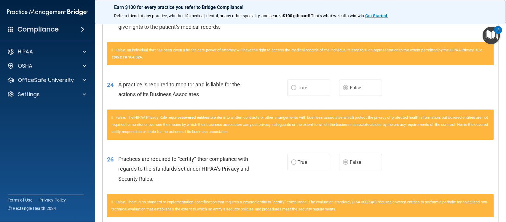
scroll to position [874, 0]
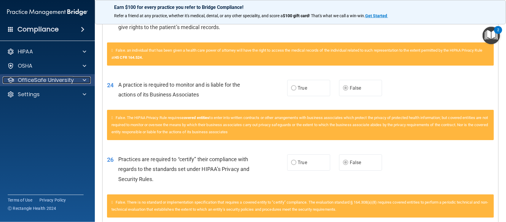
click at [66, 80] on p "OfficeSafe University" at bounding box center [46, 80] width 56 height 7
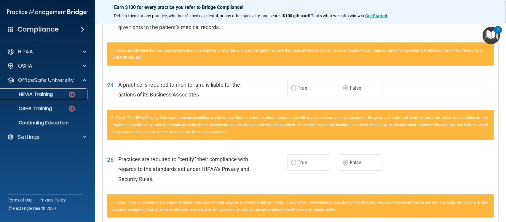
click at [58, 94] on div "HIPAA Training" at bounding box center [44, 94] width 81 height 6
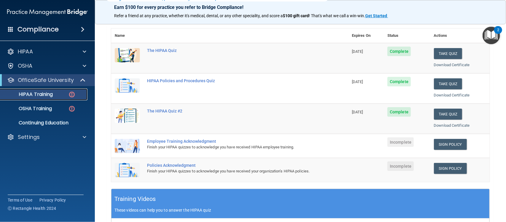
scroll to position [62, 0]
click at [439, 144] on link "Sign Policy" at bounding box center [450, 143] width 33 height 11
click at [447, 167] on link "Sign Policy" at bounding box center [450, 167] width 33 height 11
click at [58, 91] on link "HIPAA Training" at bounding box center [40, 94] width 93 height 12
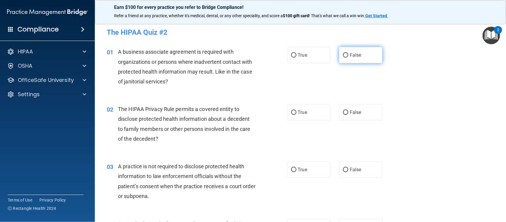
click at [348, 59] on label "False" at bounding box center [360, 55] width 43 height 16
click at [348, 58] on input "False" at bounding box center [345, 55] width 5 height 4
radio input "true"
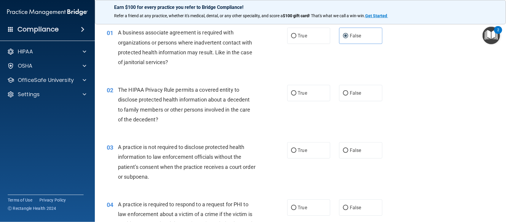
scroll to position [33, 0]
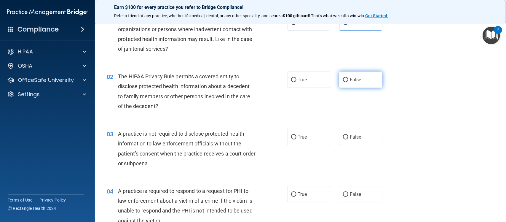
click at [350, 80] on span "False" at bounding box center [356, 80] width 12 height 6
click at [348, 80] on input "False" at bounding box center [345, 80] width 5 height 4
radio input "true"
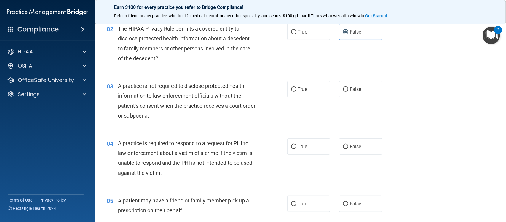
scroll to position [81, 0]
click at [339, 87] on label "False" at bounding box center [360, 89] width 43 height 16
click at [343, 87] on input "False" at bounding box center [345, 89] width 5 height 4
radio input "true"
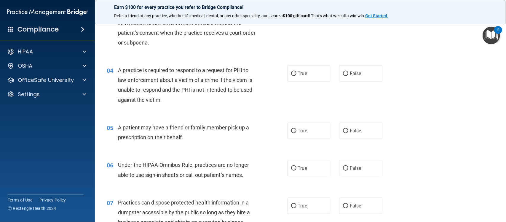
scroll to position [154, 0]
click at [307, 75] on label "True" at bounding box center [308, 73] width 43 height 16
click at [297, 75] on input "True" at bounding box center [293, 73] width 5 height 4
radio input "true"
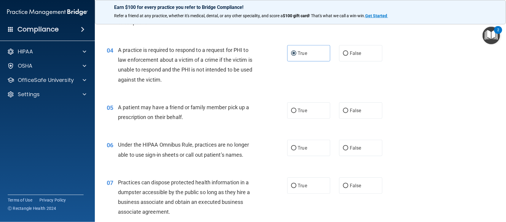
scroll to position [174, 0]
click at [294, 110] on label "True" at bounding box center [308, 110] width 43 height 16
click at [294, 110] on input "True" at bounding box center [293, 110] width 5 height 4
radio input "true"
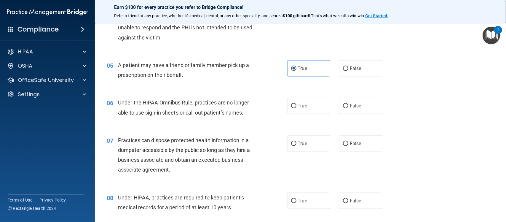
scroll to position [217, 0]
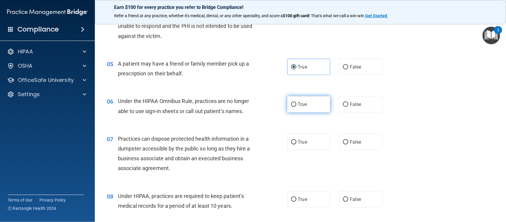
click at [321, 108] on label "True" at bounding box center [308, 104] width 43 height 16
click at [297, 107] on input "True" at bounding box center [293, 104] width 5 height 4
radio input "true"
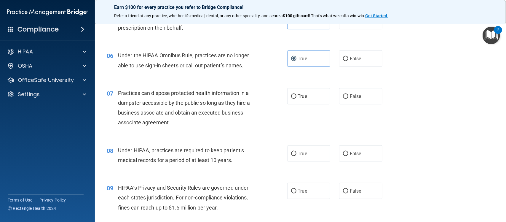
scroll to position [263, 0]
click at [348, 99] on label "False" at bounding box center [360, 95] width 43 height 16
click at [348, 98] on input "False" at bounding box center [345, 96] width 5 height 4
radio input "true"
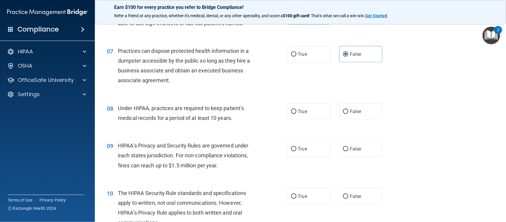
scroll to position [305, 0]
click at [350, 109] on span "False" at bounding box center [356, 111] width 12 height 6
click at [348, 109] on input "False" at bounding box center [345, 111] width 5 height 4
radio input "true"
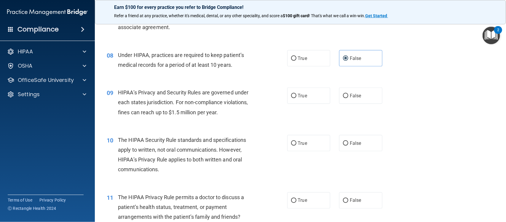
scroll to position [358, 0]
click at [350, 96] on span "False" at bounding box center [356, 96] width 12 height 6
click at [347, 96] on input "False" at bounding box center [345, 95] width 5 height 4
radio input "true"
click at [292, 143] on input "True" at bounding box center [293, 143] width 5 height 4
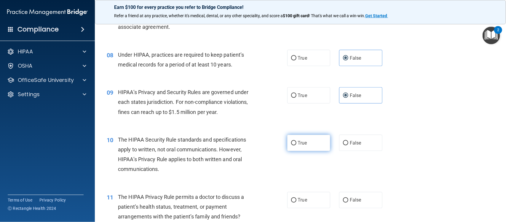
radio input "true"
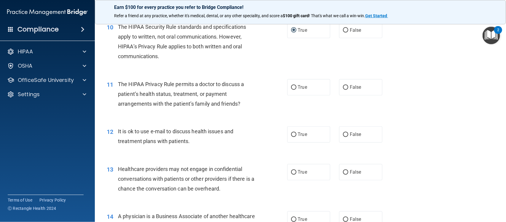
scroll to position [471, 0]
click at [298, 85] on span "True" at bounding box center [302, 87] width 9 height 6
click at [297, 85] on input "True" at bounding box center [293, 87] width 5 height 4
radio input "true"
click at [306, 133] on label "True" at bounding box center [308, 134] width 43 height 16
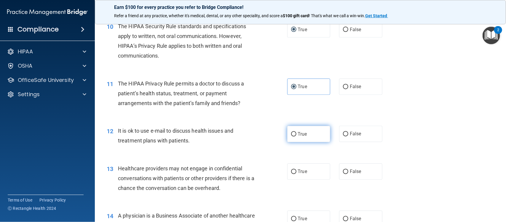
click at [297, 133] on input "True" at bounding box center [293, 134] width 5 height 4
radio input "true"
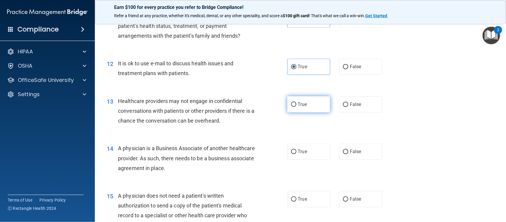
scroll to position [539, 0]
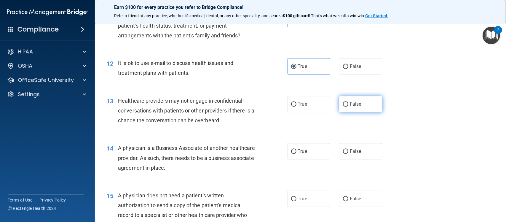
click at [352, 109] on label "False" at bounding box center [360, 104] width 43 height 16
click at [348, 106] on input "False" at bounding box center [345, 104] width 5 height 4
radio input "true"
click at [352, 150] on span "False" at bounding box center [356, 151] width 12 height 6
click at [348, 150] on input "False" at bounding box center [345, 151] width 5 height 4
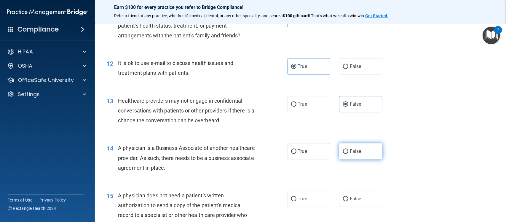
radio input "true"
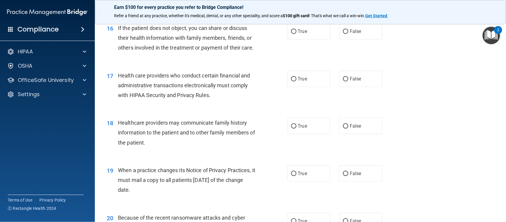
scroll to position [764, 0]
click at [350, 175] on span "False" at bounding box center [356, 173] width 12 height 6
click at [348, 175] on input "False" at bounding box center [345, 172] width 5 height 4
radio input "true"
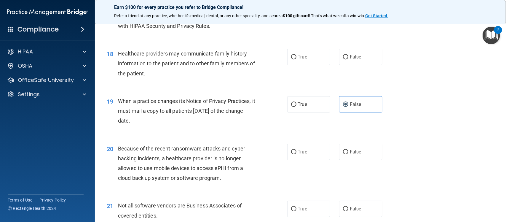
scroll to position [833, 0]
click at [351, 159] on label "False" at bounding box center [360, 151] width 43 height 16
click at [348, 154] on input "False" at bounding box center [345, 151] width 5 height 4
radio input "true"
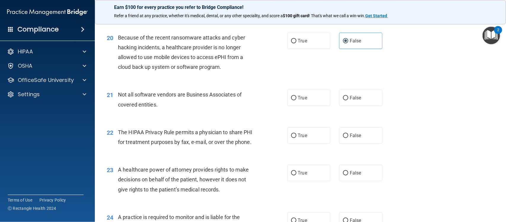
scroll to position [944, 0]
click at [310, 143] on label "True" at bounding box center [308, 135] width 43 height 16
click at [297, 138] on input "True" at bounding box center [293, 135] width 5 height 4
radio input "true"
click at [350, 175] on span "False" at bounding box center [356, 173] width 12 height 6
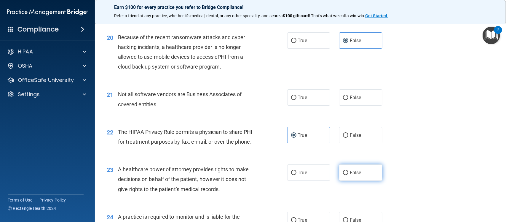
click at [348, 175] on input "False" at bounding box center [345, 172] width 5 height 4
radio input "true"
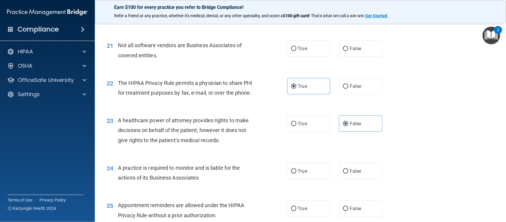
scroll to position [1021, 0]
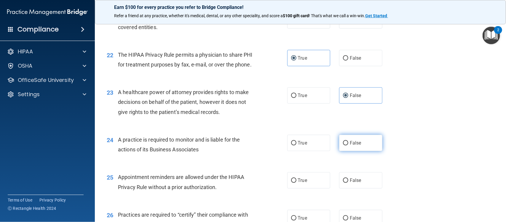
click at [353, 149] on label "False" at bounding box center [360, 143] width 43 height 16
click at [348, 145] on input "False" at bounding box center [345, 143] width 5 height 4
radio input "true"
click at [392, 149] on div "24 A practice is required to monitor and is liable for the actions of its Busin…" at bounding box center [300, 145] width 396 height 37
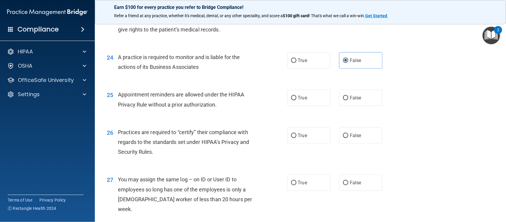
scroll to position [1105, 0]
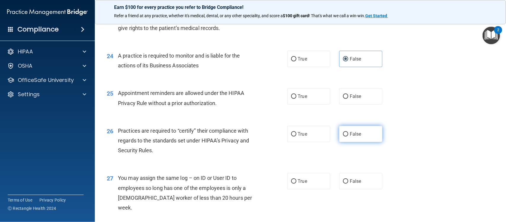
click at [352, 142] on label "False" at bounding box center [360, 134] width 43 height 16
click at [348, 136] on input "False" at bounding box center [345, 134] width 5 height 4
radio input "true"
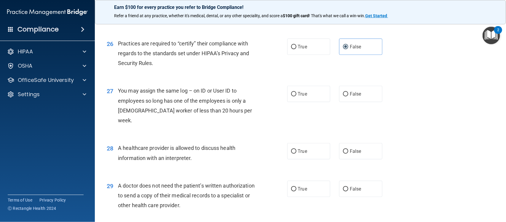
scroll to position [1192, 0]
click at [313, 153] on label "True" at bounding box center [308, 151] width 43 height 16
click at [297, 153] on input "True" at bounding box center [293, 151] width 5 height 4
radio input "true"
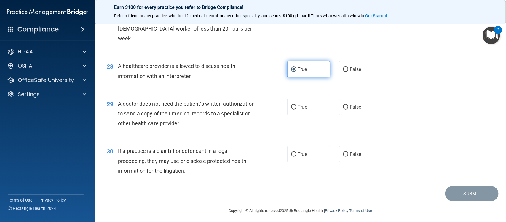
scroll to position [1274, 0]
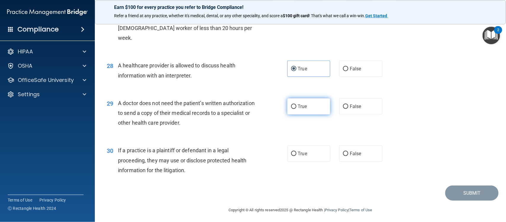
click at [302, 114] on label "True" at bounding box center [308, 106] width 43 height 16
click at [297, 109] on input "True" at bounding box center [293, 106] width 5 height 4
radio input "true"
click at [302, 114] on label "True" at bounding box center [308, 106] width 43 height 16
click at [297, 109] on input "True" at bounding box center [293, 106] width 5 height 4
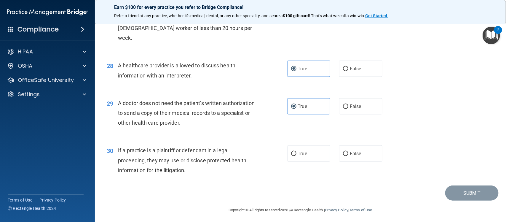
scroll to position [1277, 0]
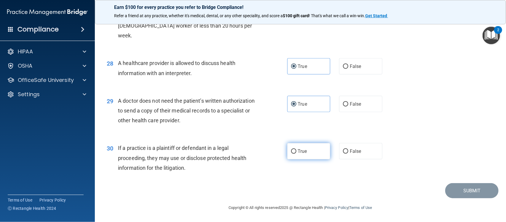
click at [302, 153] on span "True" at bounding box center [302, 151] width 9 height 6
click at [297, 153] on input "True" at bounding box center [293, 151] width 5 height 4
radio input "true"
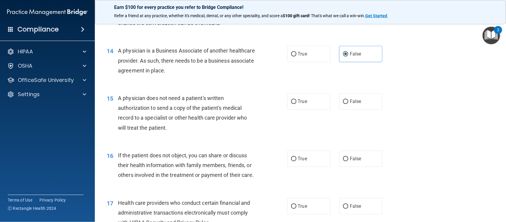
scroll to position [637, 0]
click at [309, 103] on label "True" at bounding box center [308, 101] width 43 height 16
click at [297, 103] on input "True" at bounding box center [293, 101] width 5 height 4
radio input "true"
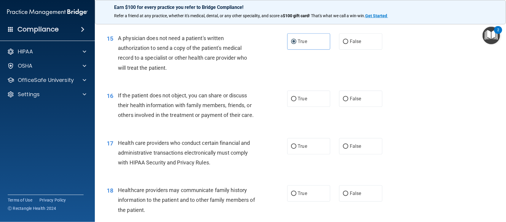
scroll to position [697, 0]
click at [313, 99] on label "True" at bounding box center [308, 98] width 43 height 16
click at [297, 99] on input "True" at bounding box center [293, 98] width 5 height 4
radio input "true"
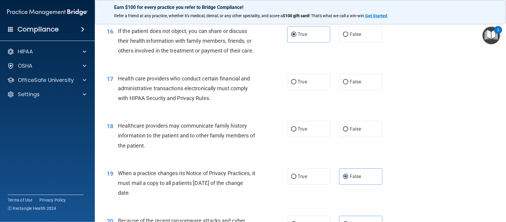
scroll to position [761, 0]
click at [306, 90] on label "True" at bounding box center [308, 81] width 43 height 16
click at [297, 84] on input "True" at bounding box center [293, 81] width 5 height 4
radio input "true"
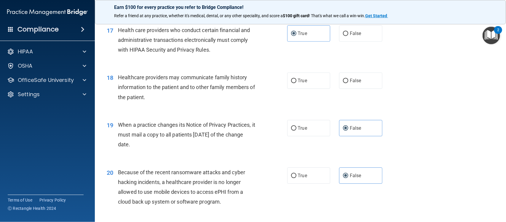
scroll to position [809, 0]
click at [362, 88] on label "False" at bounding box center [360, 80] width 43 height 16
click at [348, 82] on input "False" at bounding box center [345, 80] width 5 height 4
radio input "true"
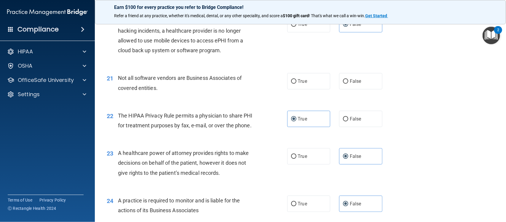
scroll to position [964, 0]
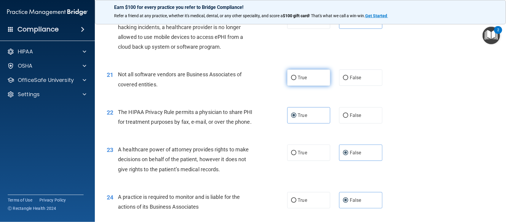
click at [294, 86] on label "True" at bounding box center [308, 77] width 43 height 16
click at [294, 80] on input "True" at bounding box center [293, 78] width 5 height 4
radio input "true"
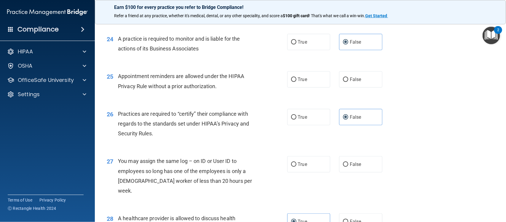
scroll to position [1122, 0]
click at [298, 82] on span "True" at bounding box center [302, 79] width 9 height 6
click at [297, 81] on input "True" at bounding box center [293, 79] width 5 height 4
radio input "true"
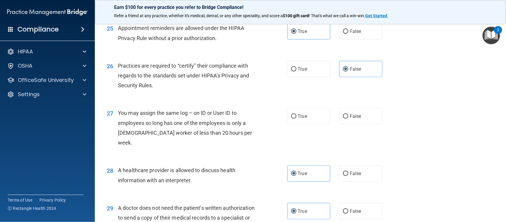
scroll to position [1214, 0]
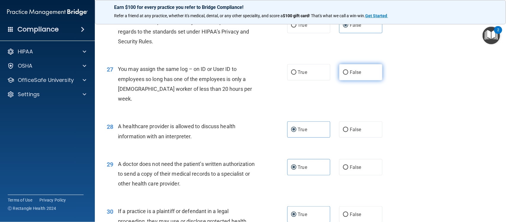
click at [344, 75] on input "False" at bounding box center [345, 72] width 5 height 4
radio input "true"
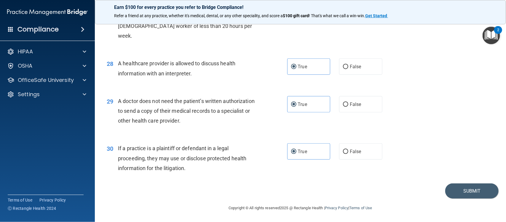
scroll to position [1277, 0]
click at [451, 190] on button "Submit" at bounding box center [471, 190] width 53 height 15
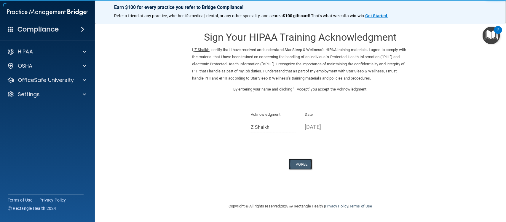
click at [298, 162] on button "I Agree" at bounding box center [301, 164] width 24 height 11
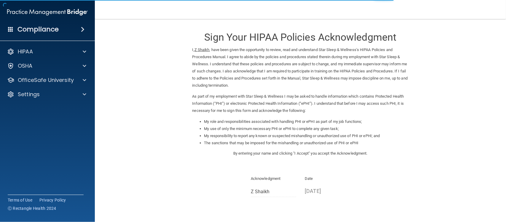
scroll to position [50, 0]
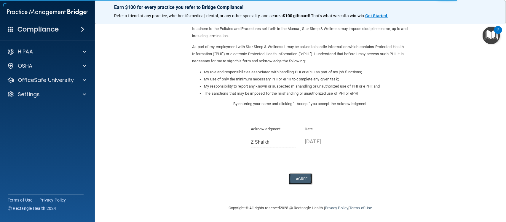
click at [300, 177] on button "I Agree" at bounding box center [301, 178] width 24 height 11
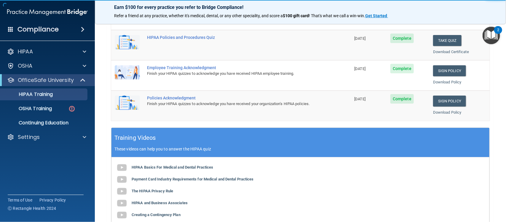
scroll to position [135, 0]
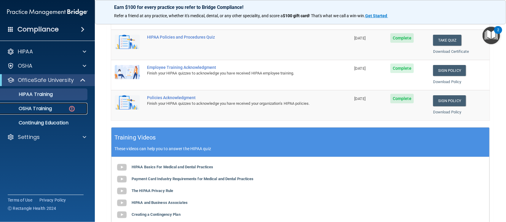
click at [60, 107] on div "OSHA Training" at bounding box center [44, 109] width 81 height 6
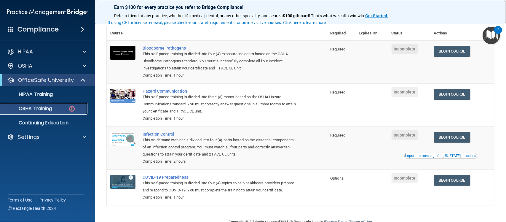
scroll to position [41, 0]
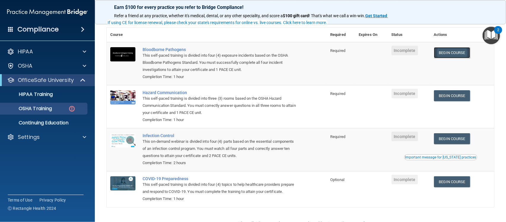
click at [458, 52] on link "Begin Course" at bounding box center [452, 52] width 36 height 11
click at [445, 56] on link "Begin Course" at bounding box center [452, 52] width 36 height 11
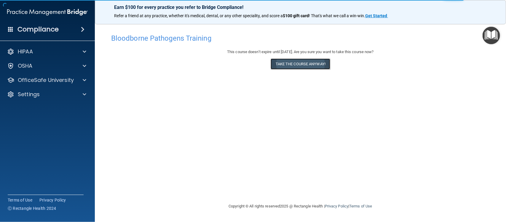
click at [310, 65] on button "Take the course anyway!" at bounding box center [301, 63] width 60 height 11
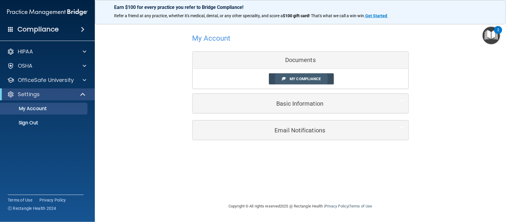
click at [299, 78] on span "My Compliance" at bounding box center [305, 79] width 31 height 4
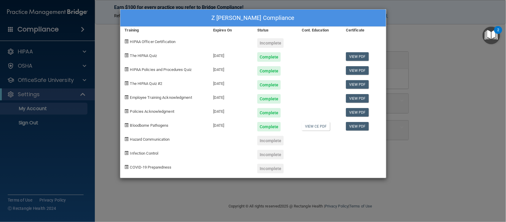
click at [453, 100] on div "Z Shaikh's Compliance Training Expires On Status Cont. Education Certificate HI…" at bounding box center [253, 111] width 506 height 222
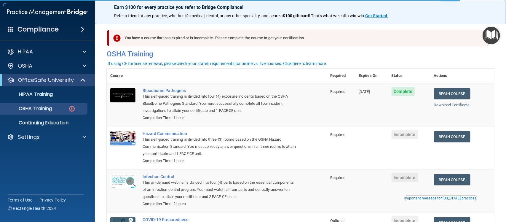
scroll to position [66, 0]
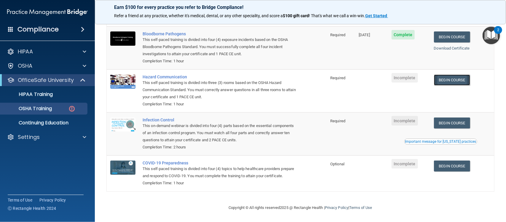
click at [446, 74] on link "Begin Course" at bounding box center [452, 79] width 36 height 11
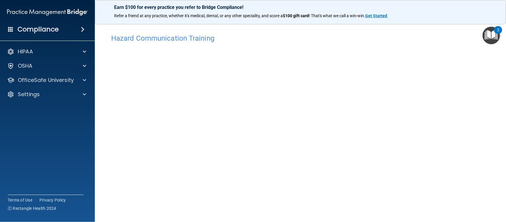
scroll to position [1, 0]
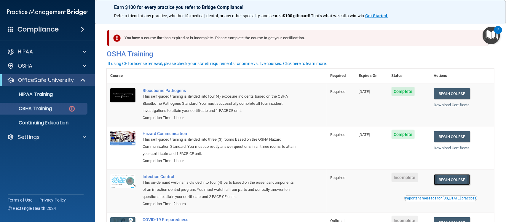
click at [448, 180] on link "Begin Course" at bounding box center [452, 179] width 36 height 11
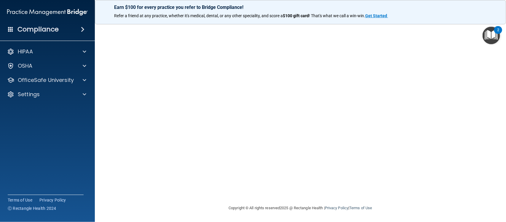
scroll to position [31, 0]
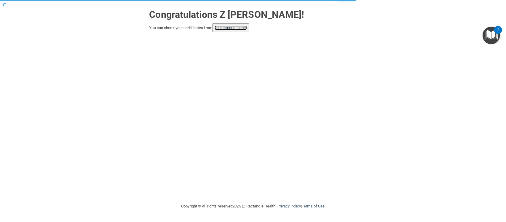
click at [240, 30] on link "your account page!" at bounding box center [231, 28] width 32 height 4
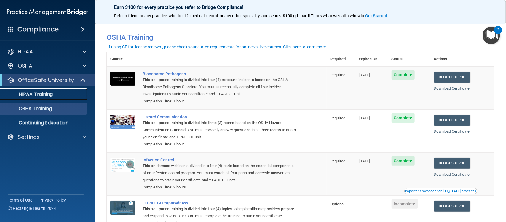
click at [51, 95] on p "HIPAA Training" at bounding box center [28, 94] width 49 height 6
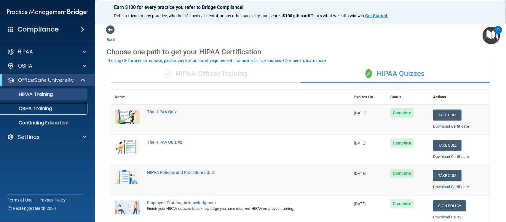
click at [52, 106] on div "OSHA Training" at bounding box center [44, 109] width 81 height 6
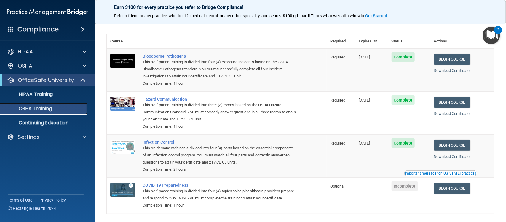
scroll to position [17, 0]
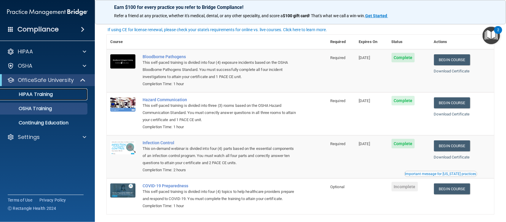
click at [73, 92] on div "HIPAA Training" at bounding box center [44, 94] width 81 height 6
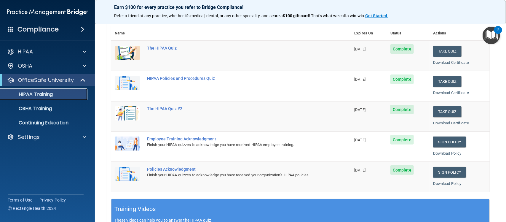
scroll to position [64, 0]
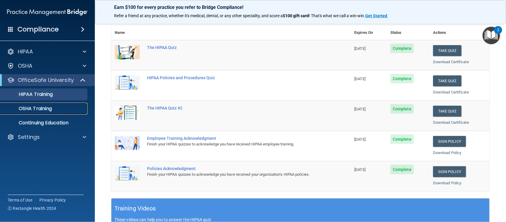
click at [26, 112] on link "OSHA Training" at bounding box center [40, 109] width 93 height 12
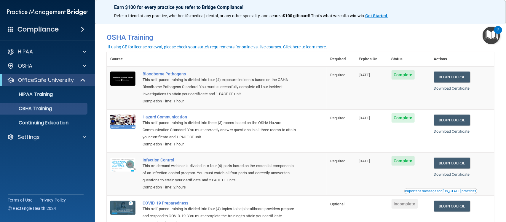
click at [65, 32] on div "Compliance" at bounding box center [47, 29] width 95 height 13
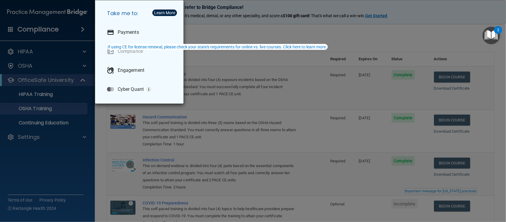
click at [74, 157] on div "Take me to: Payments Compliance Engagement Cyber Quant" at bounding box center [253, 111] width 506 height 222
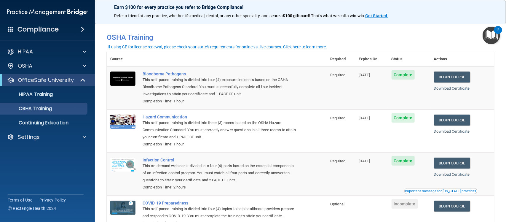
click at [46, 30] on h4 "Compliance" at bounding box center [37, 29] width 41 height 8
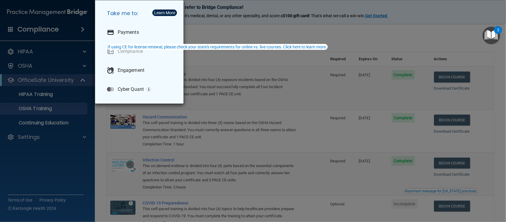
click at [204, 78] on div "Take me to: Payments Compliance Engagement Cyber Quant" at bounding box center [253, 111] width 506 height 222
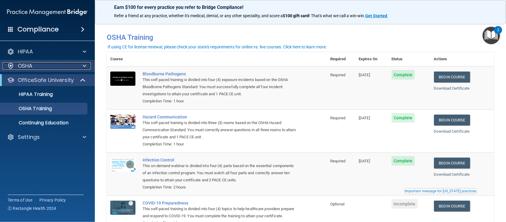
click at [77, 64] on div at bounding box center [83, 65] width 15 height 7
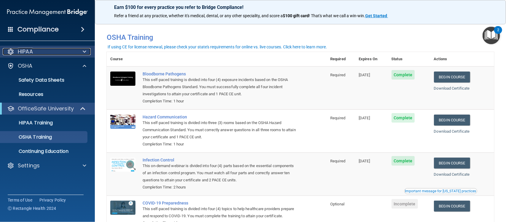
click at [71, 51] on div "HIPAA" at bounding box center [40, 51] width 74 height 7
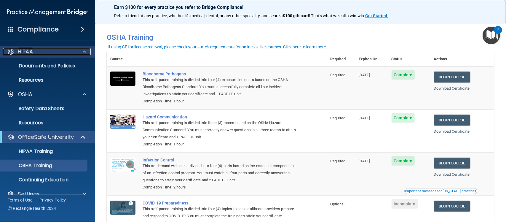
click at [71, 51] on div "HIPAA" at bounding box center [40, 51] width 74 height 7
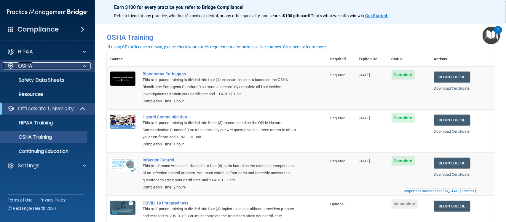
click at [71, 62] on div "OSHA" at bounding box center [40, 65] width 74 height 7
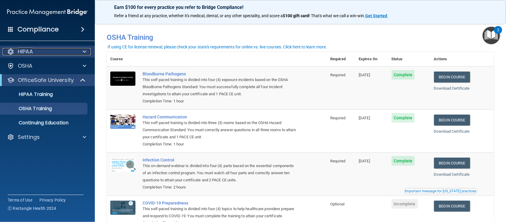
click at [67, 50] on div "HIPAA" at bounding box center [40, 51] width 74 height 7
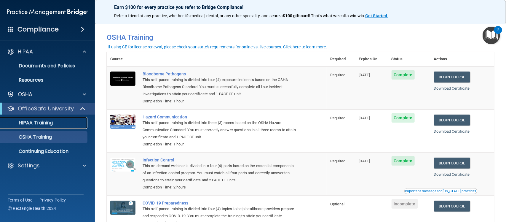
click at [43, 119] on link "HIPAA Training" at bounding box center [40, 123] width 93 height 12
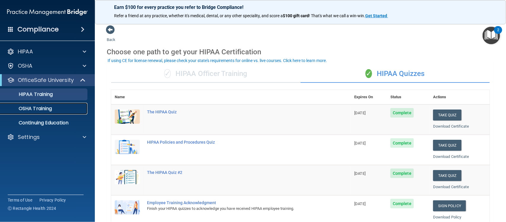
click at [50, 110] on p "OSHA Training" at bounding box center [28, 109] width 48 height 6
